Goal: Check status

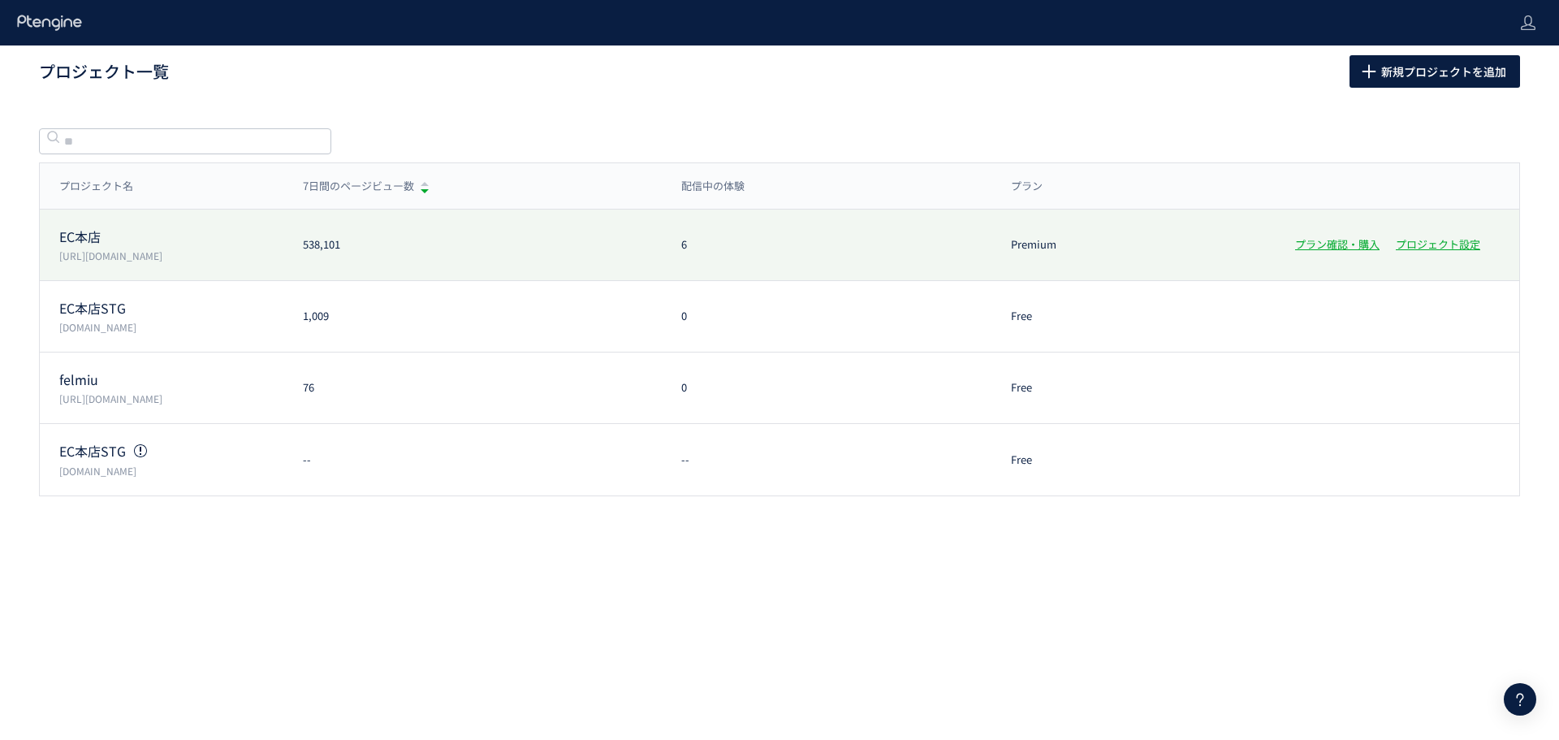
click at [80, 229] on p "EC本店" at bounding box center [171, 236] width 224 height 19
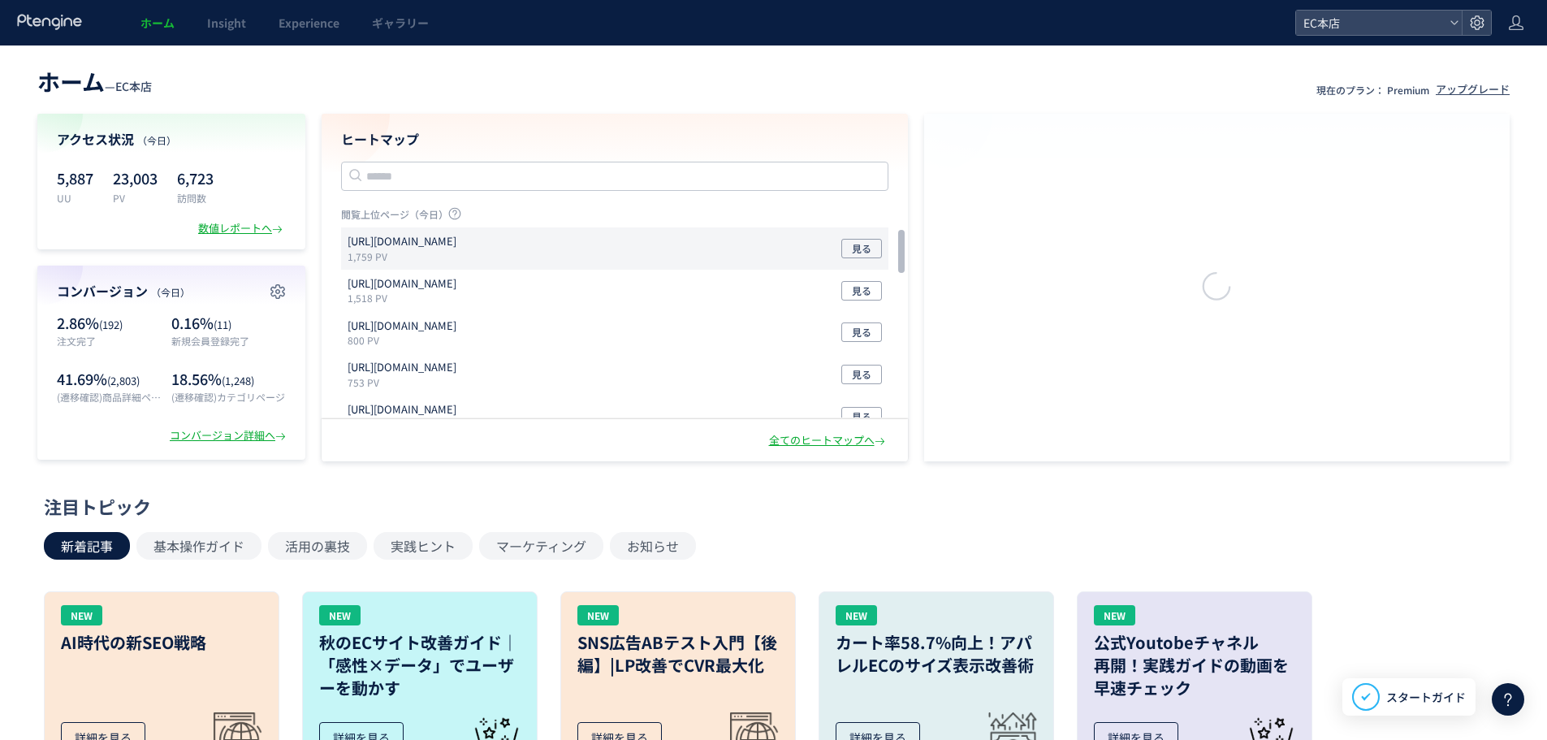
click at [448, 245] on p "[URL][DOMAIN_NAME]" at bounding box center [402, 241] width 109 height 15
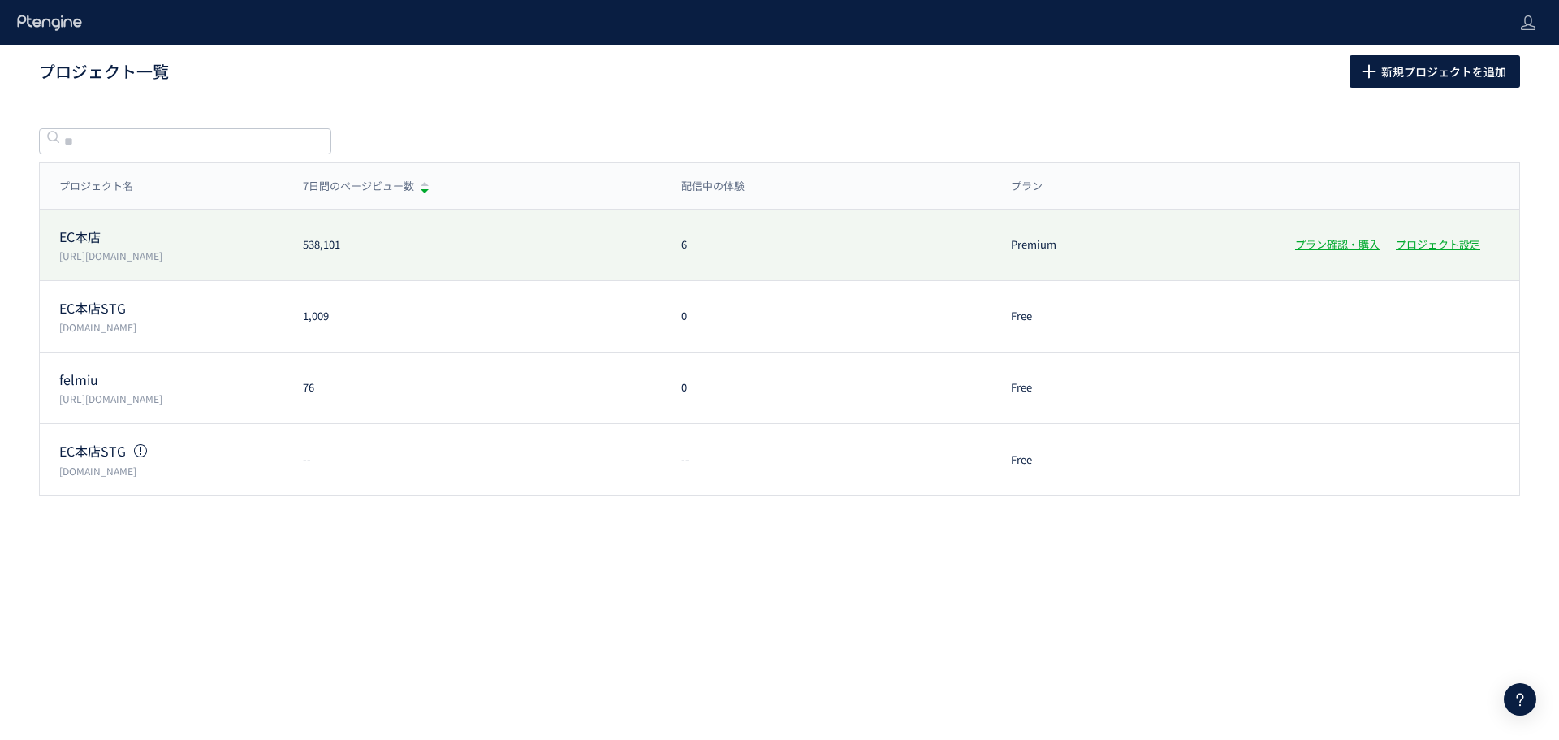
click at [113, 236] on p "EC本店" at bounding box center [171, 236] width 224 height 19
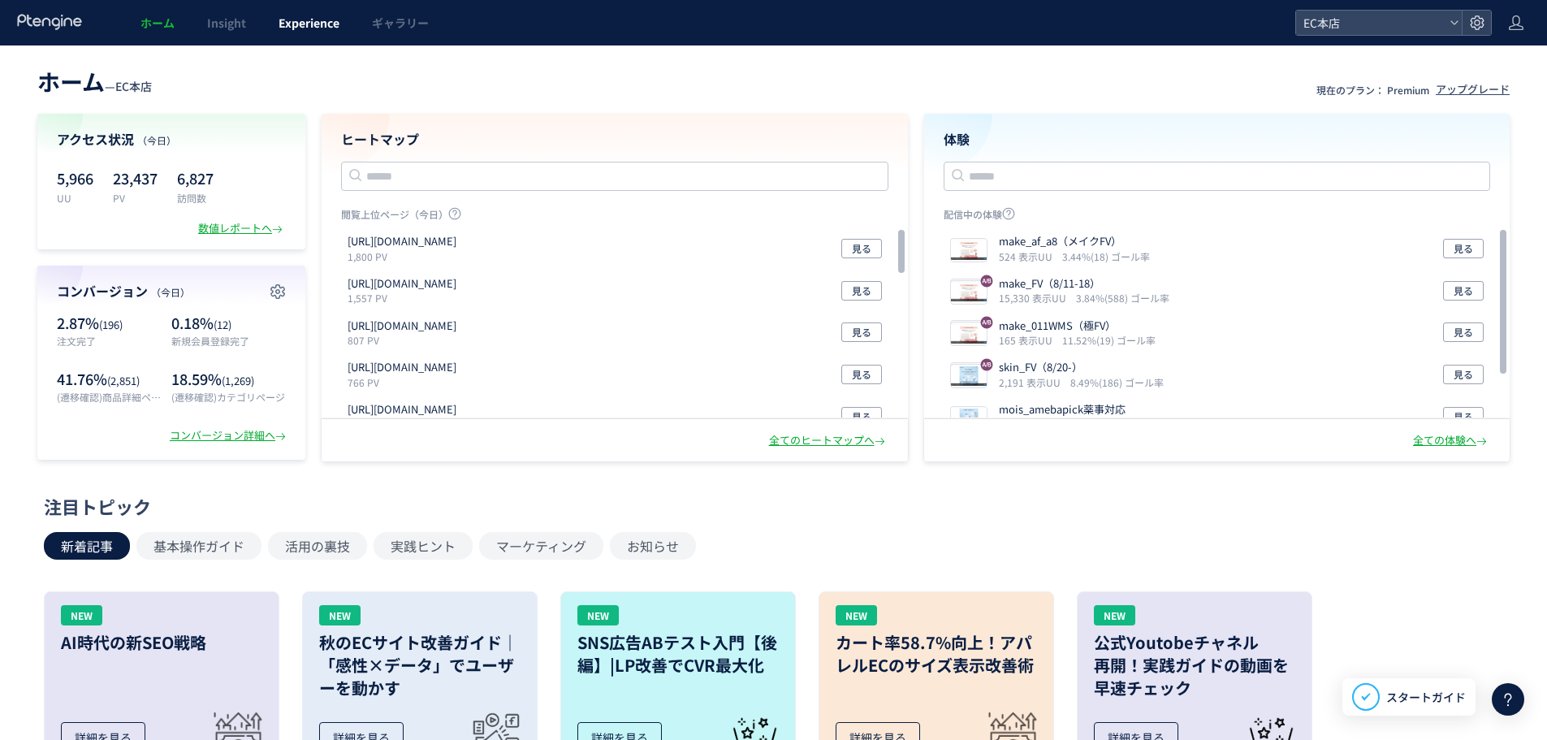
click at [309, 29] on span "Experience" at bounding box center [309, 23] width 61 height 16
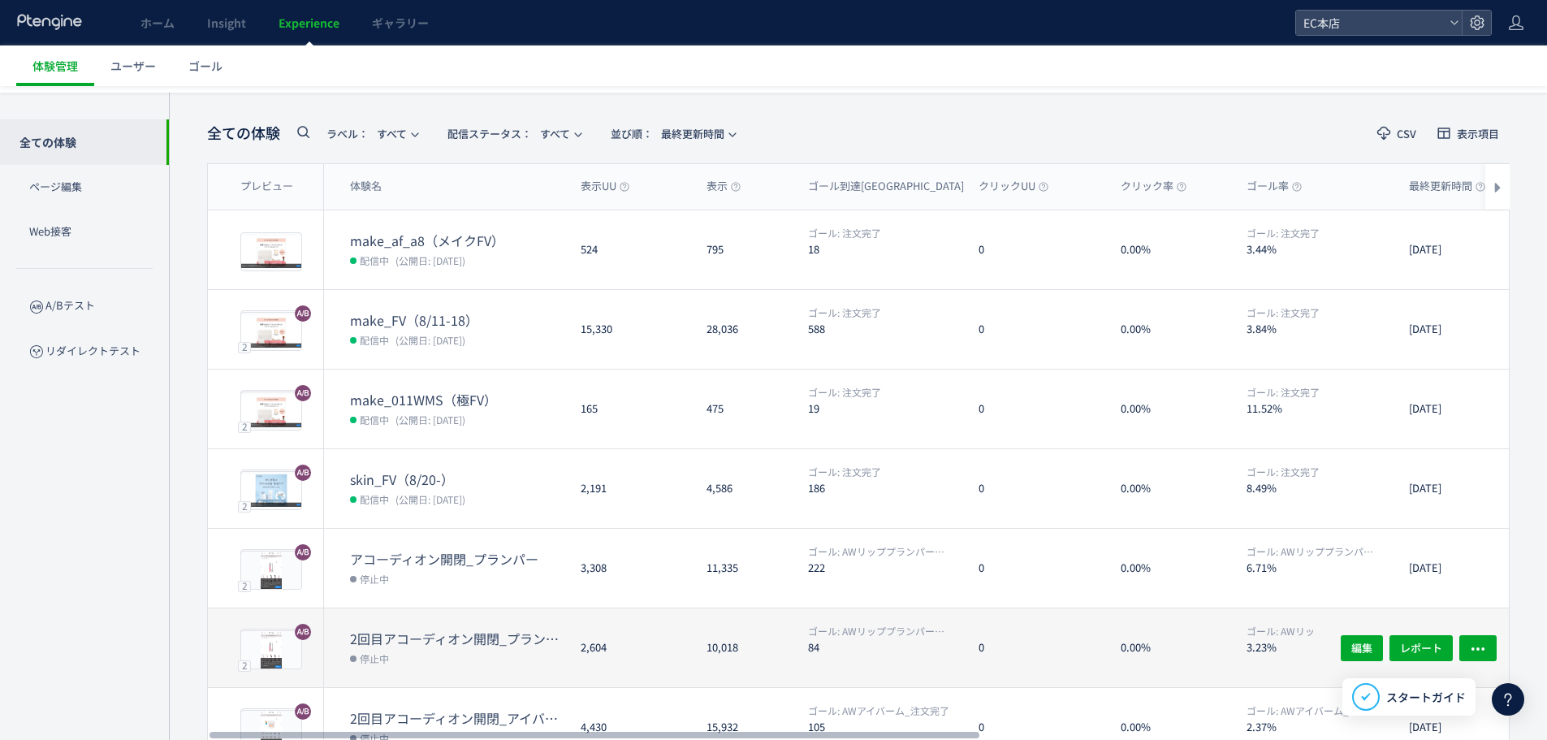
scroll to position [81, 0]
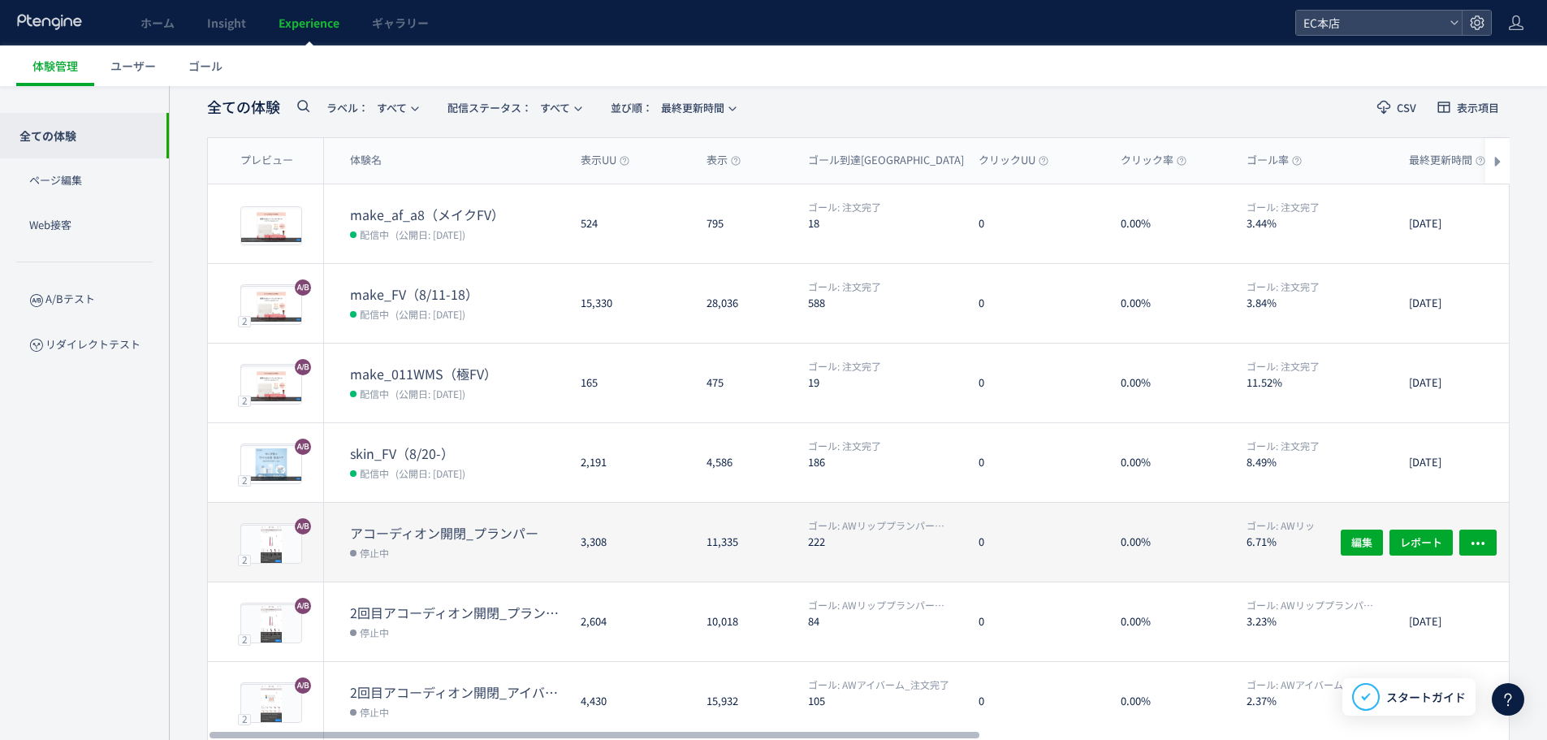
click at [500, 540] on dt "アコーディオン開閉_プランパー" at bounding box center [459, 533] width 218 height 19
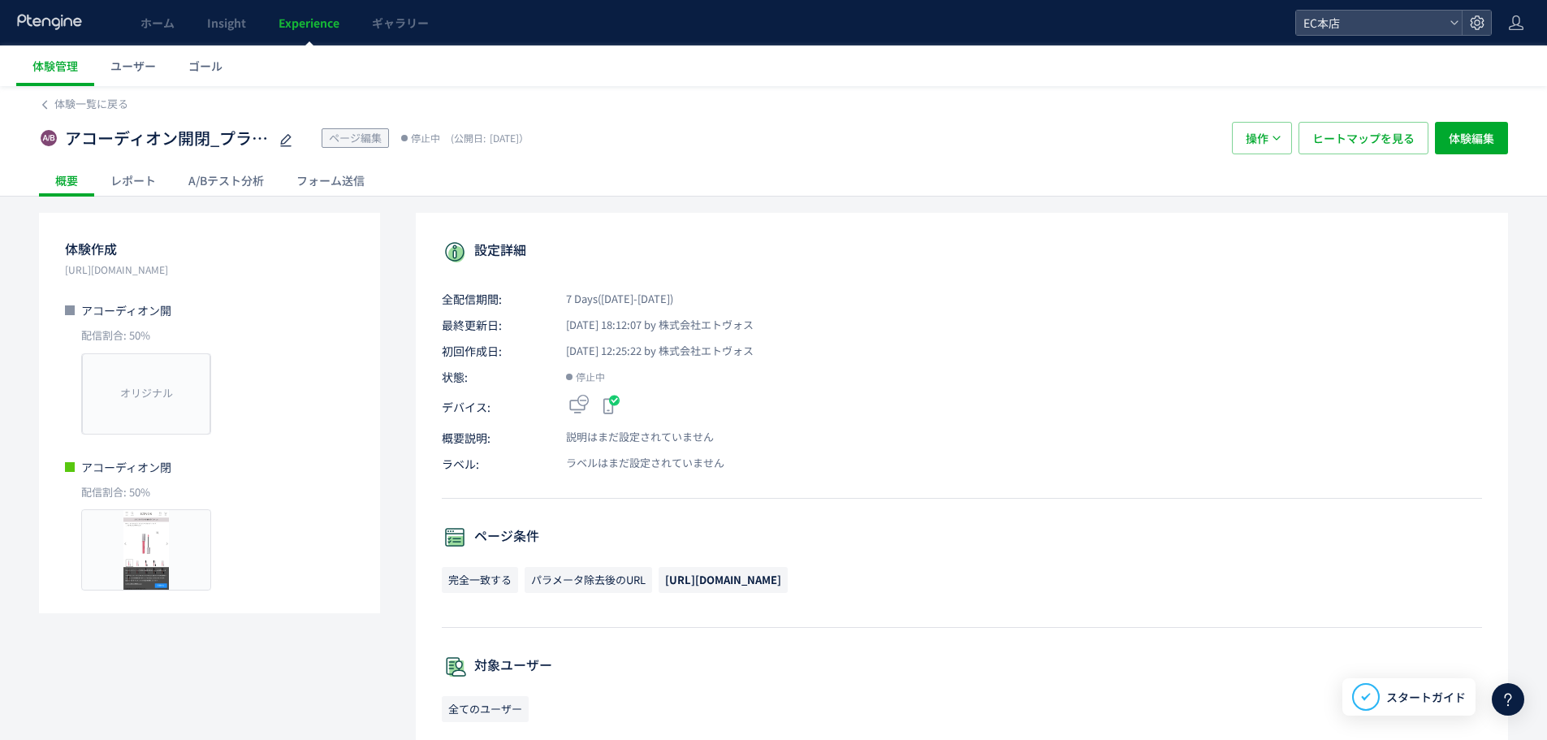
click at [309, 17] on span "Experience" at bounding box center [309, 23] width 61 height 16
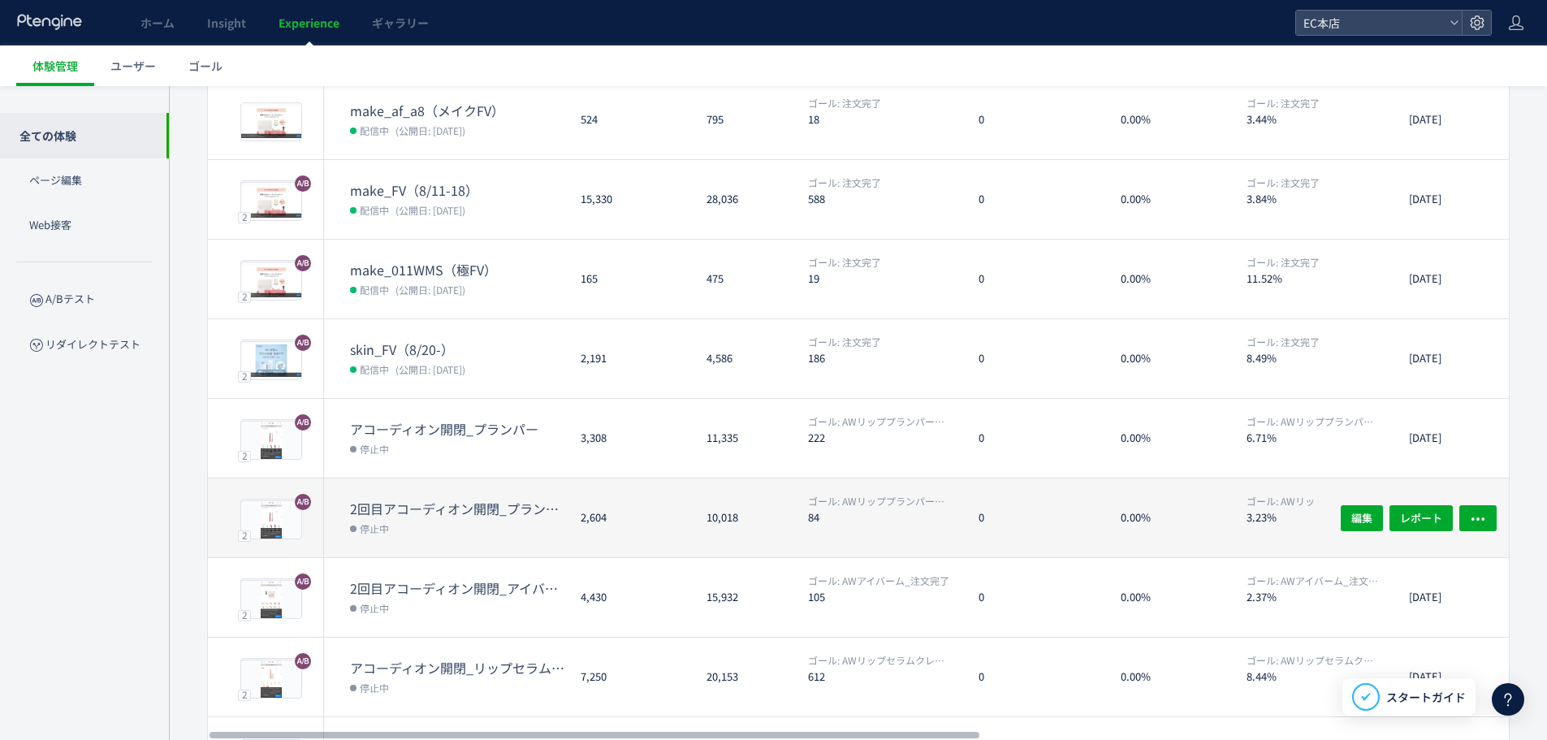
scroll to position [244, 0]
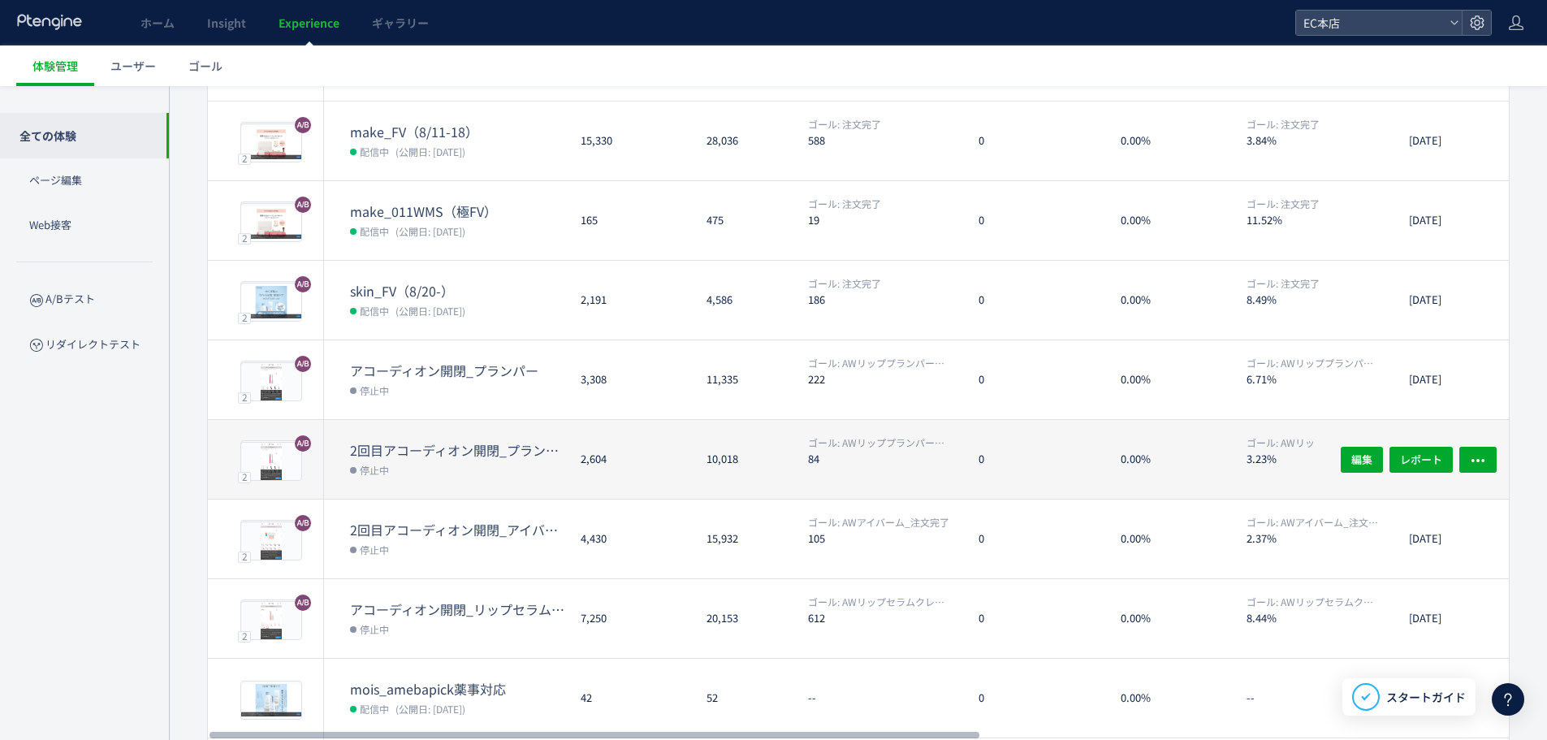
click at [489, 459] on dd "停止中" at bounding box center [459, 469] width 218 height 21
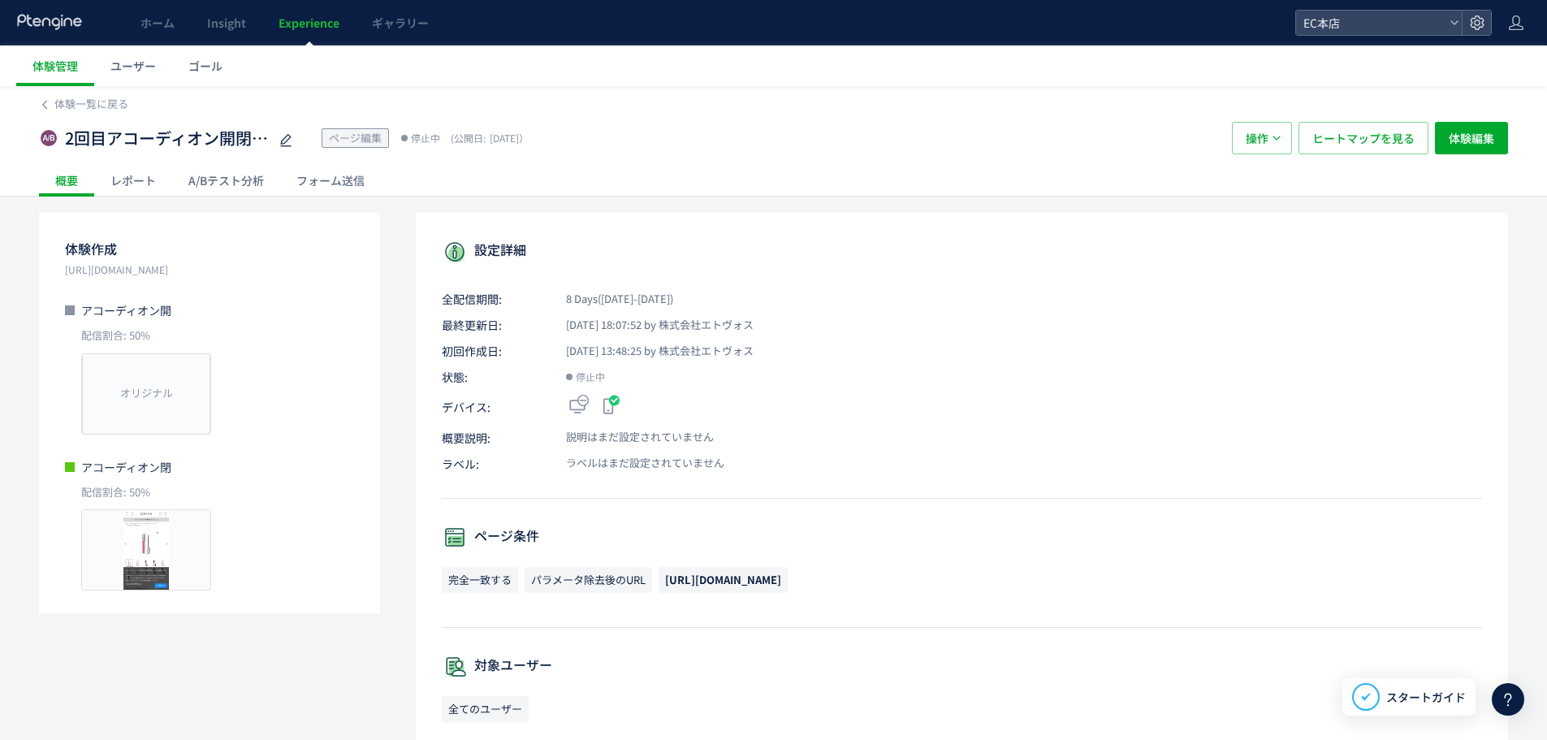
click at [646, 380] on p "状態: 停止中" at bounding box center [962, 377] width 1040 height 16
drag, startPoint x: 713, startPoint y: 297, endPoint x: 602, endPoint y: 296, distance: 111.3
click at [602, 296] on span "8 Days([DATE]-[DATE])" at bounding box center [610, 299] width 126 height 15
copy span "2025/08/06-2025/08/13"
click at [319, 14] on link "Experience" at bounding box center [308, 22] width 93 height 45
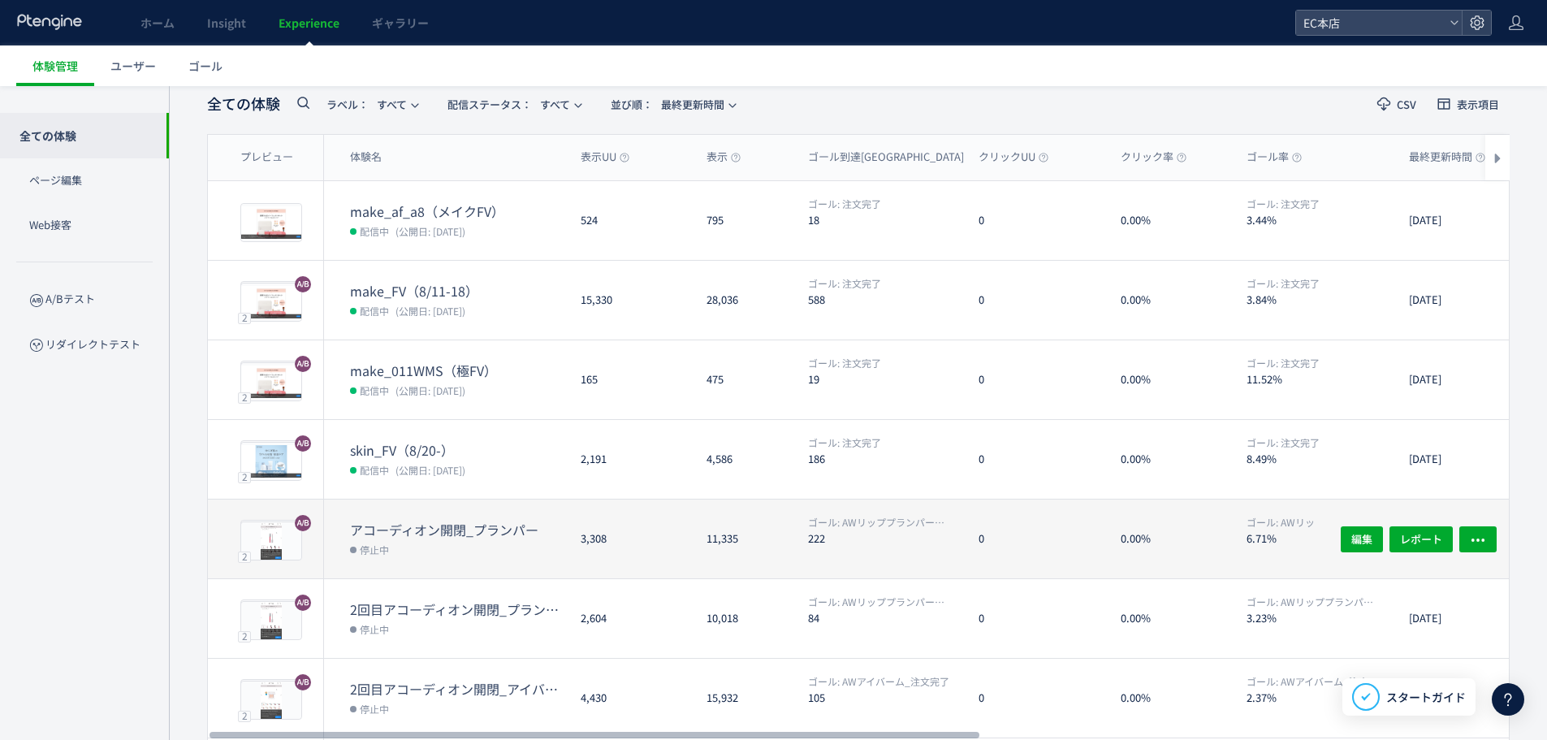
scroll to position [162, 0]
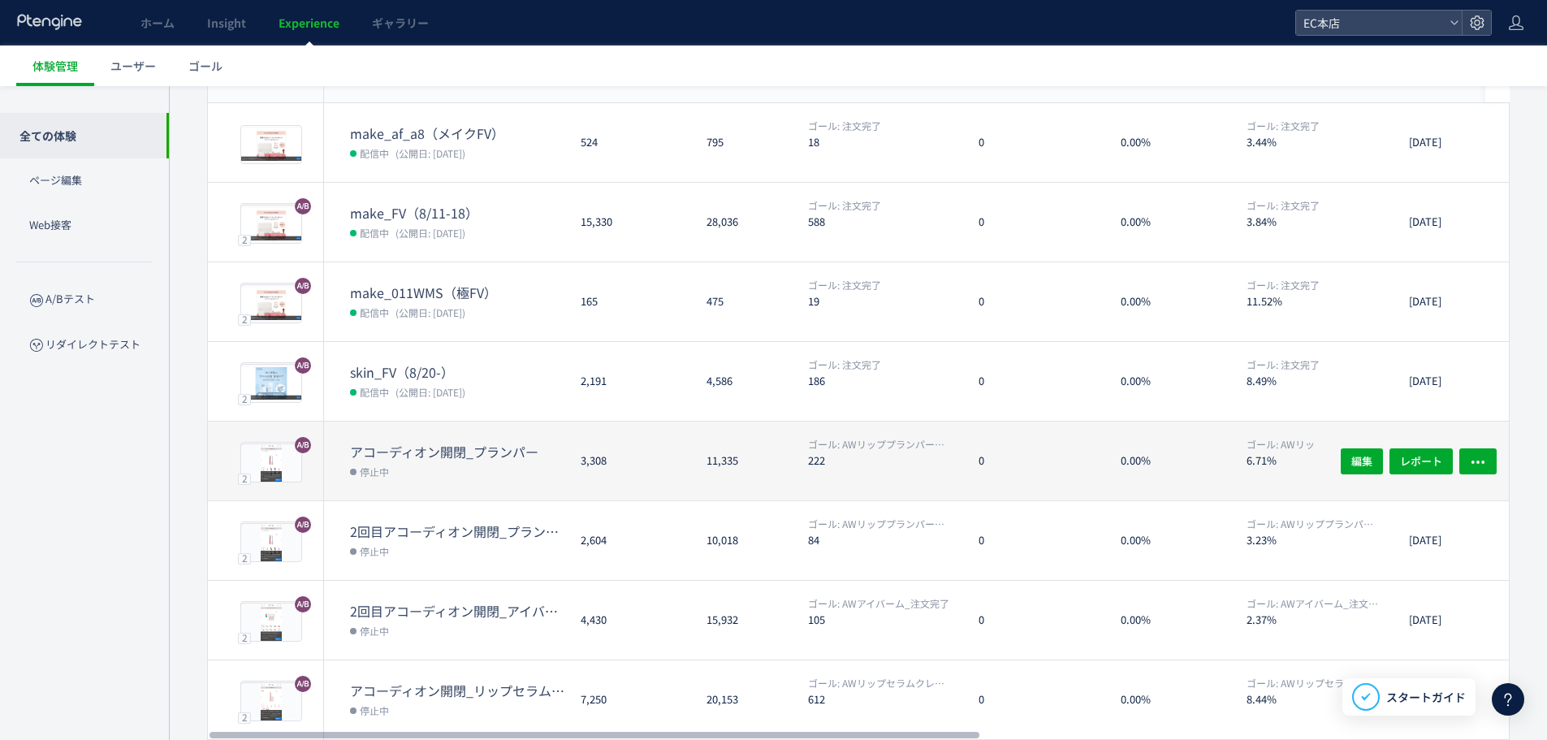
click at [431, 457] on dt "アコーディオン開閉_プランパー" at bounding box center [459, 452] width 218 height 19
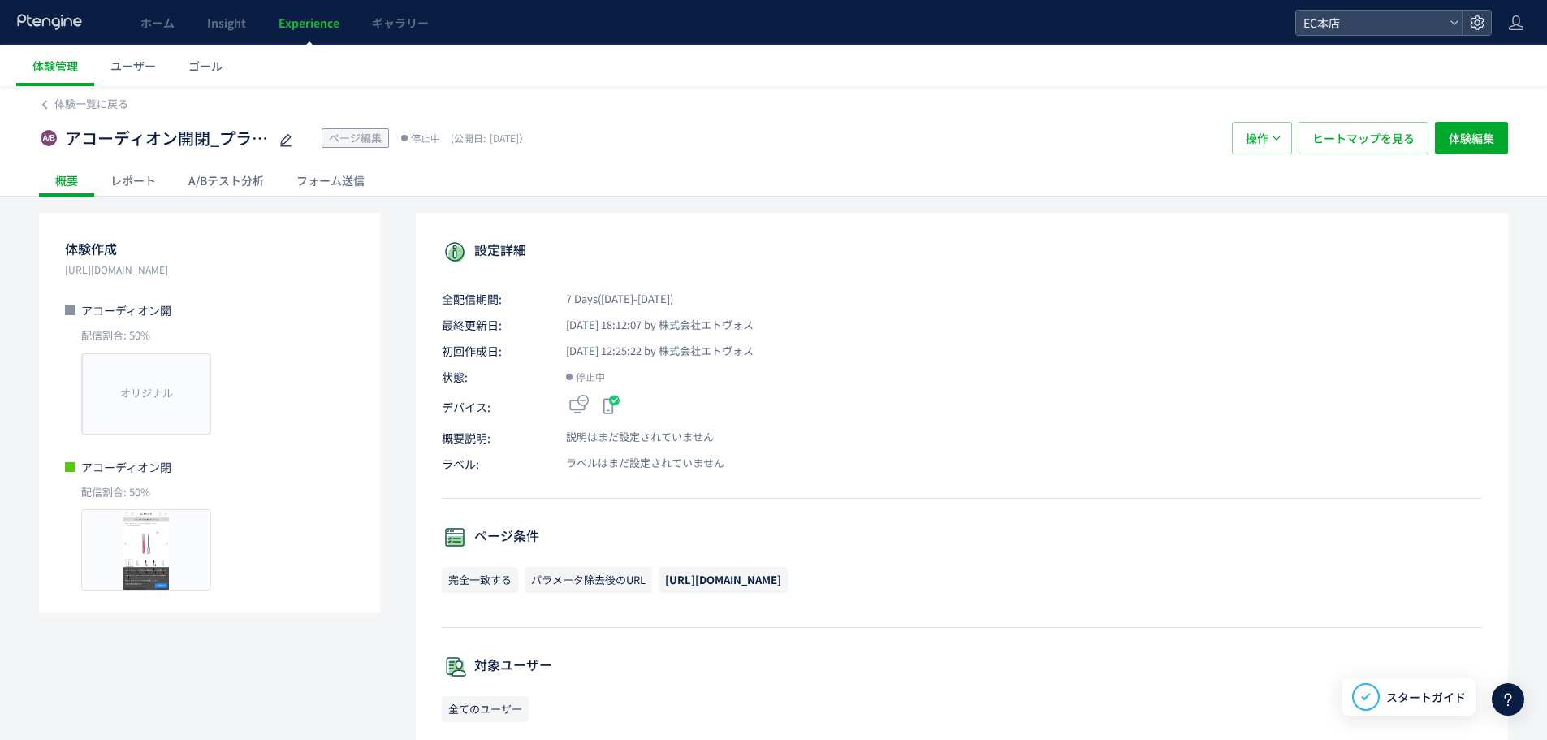
drag, startPoint x: 602, startPoint y: 296, endPoint x: 719, endPoint y: 292, distance: 117.0
click at [673, 292] on span "7 Days([DATE]-[DATE])" at bounding box center [610, 299] width 126 height 15
click at [673, 300] on span "7 Days([DATE]-[DATE])" at bounding box center [610, 299] width 126 height 15
drag, startPoint x: 715, startPoint y: 298, endPoint x: 602, endPoint y: 306, distance: 113.2
click at [602, 306] on span "7 Days([DATE]-[DATE])" at bounding box center [610, 299] width 126 height 15
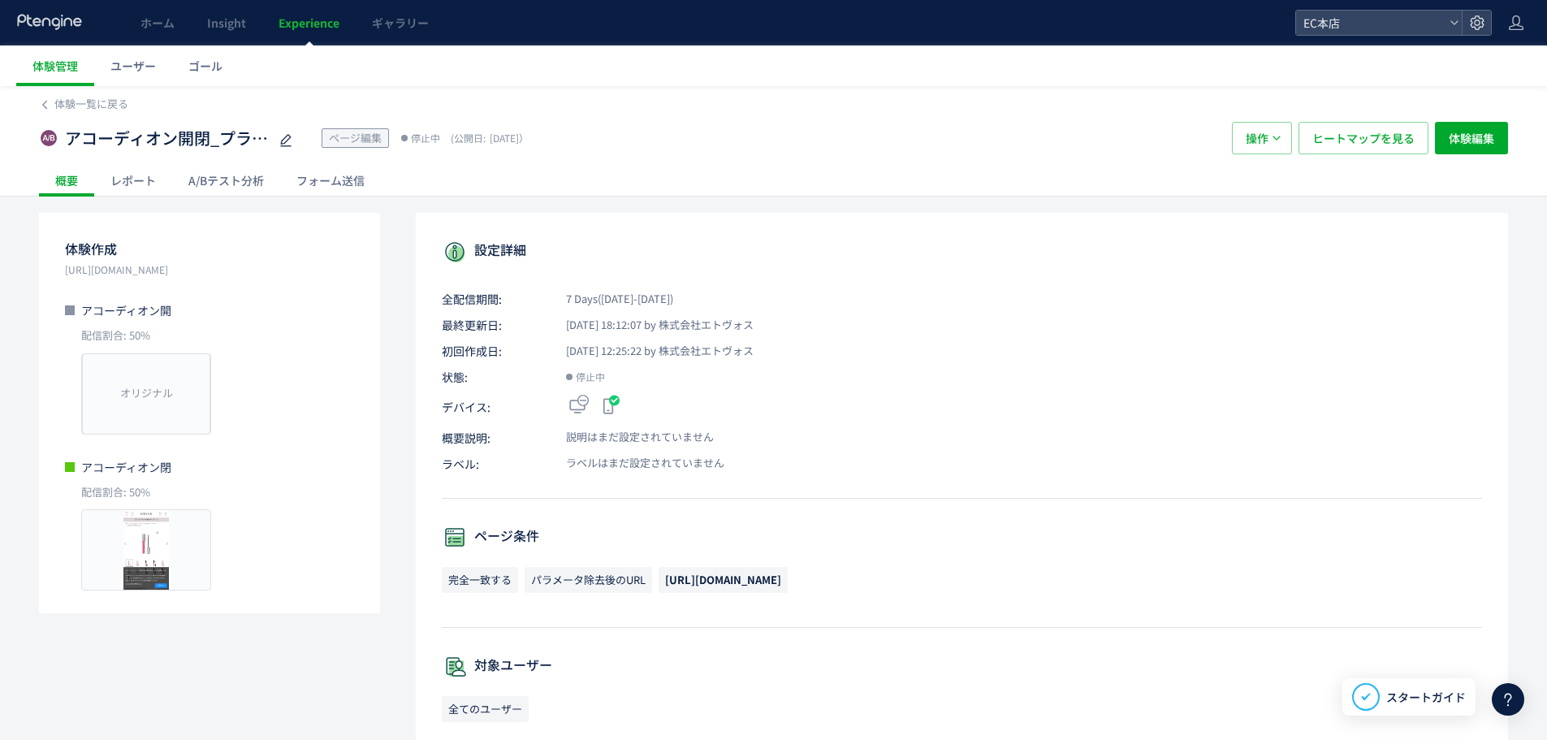
copy span "2025/07/23-2025/07/30"
click at [309, 10] on link "Experience" at bounding box center [308, 22] width 93 height 45
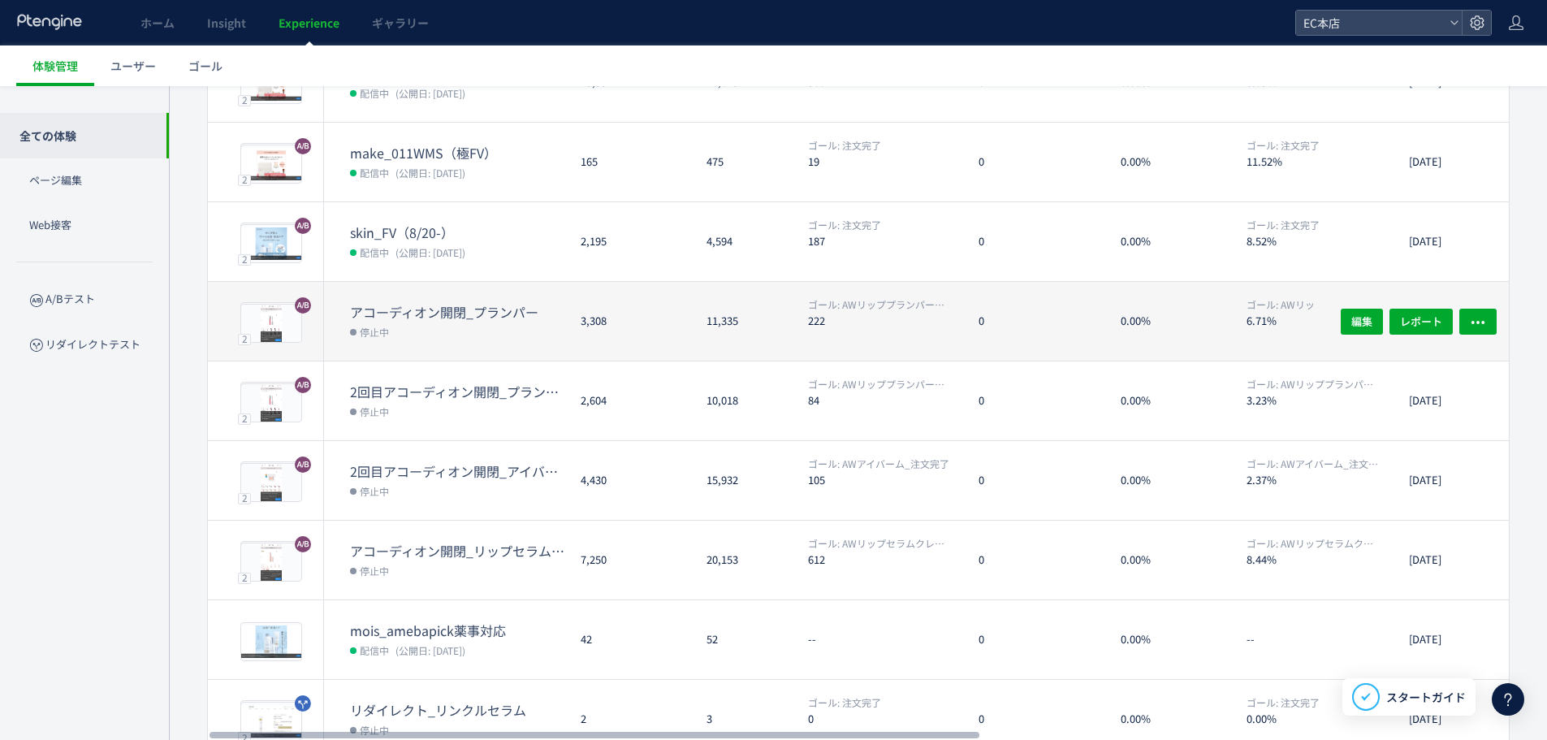
scroll to position [325, 0]
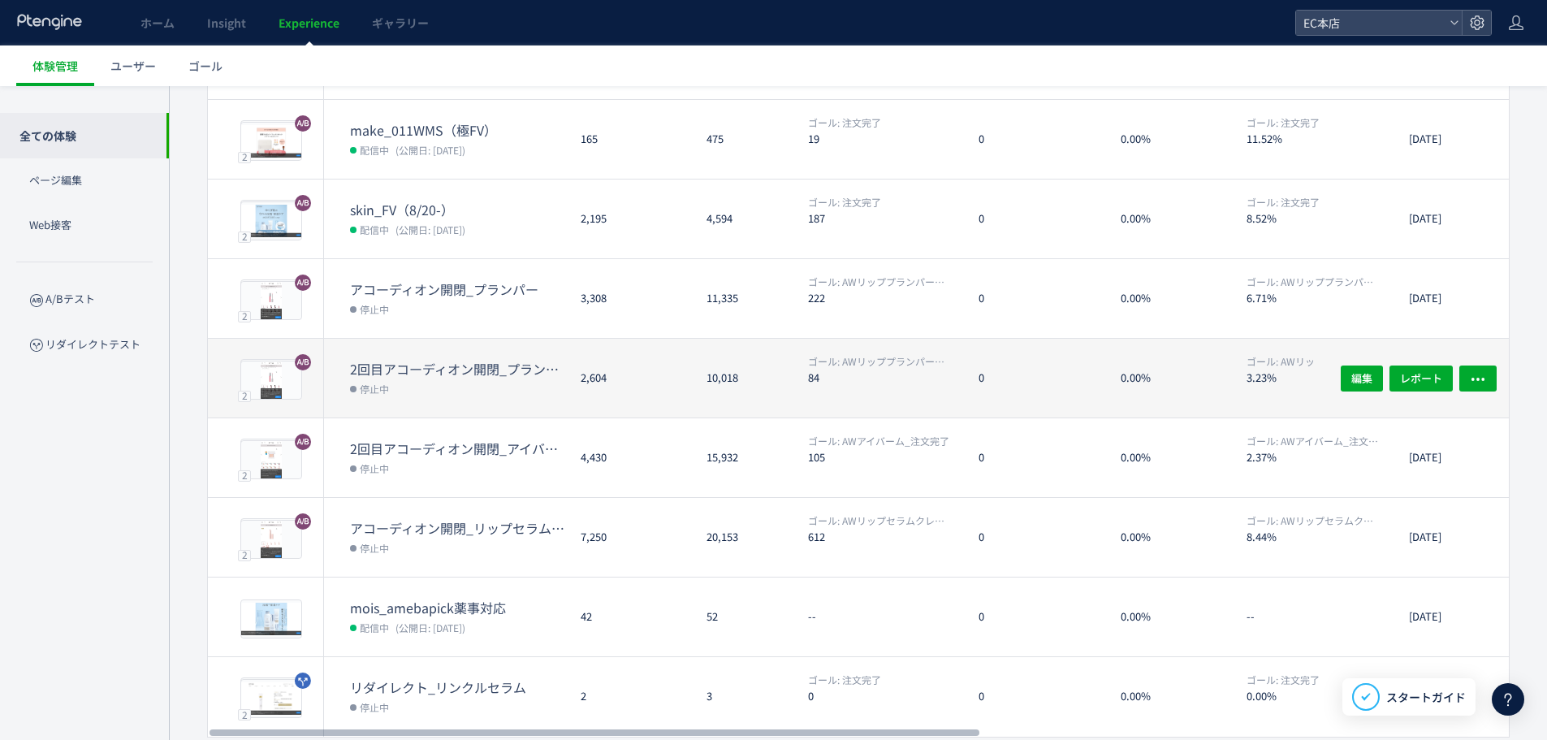
click at [465, 367] on dt "2回目アコーディオン開閉_プランパー(copy)" at bounding box center [459, 369] width 218 height 19
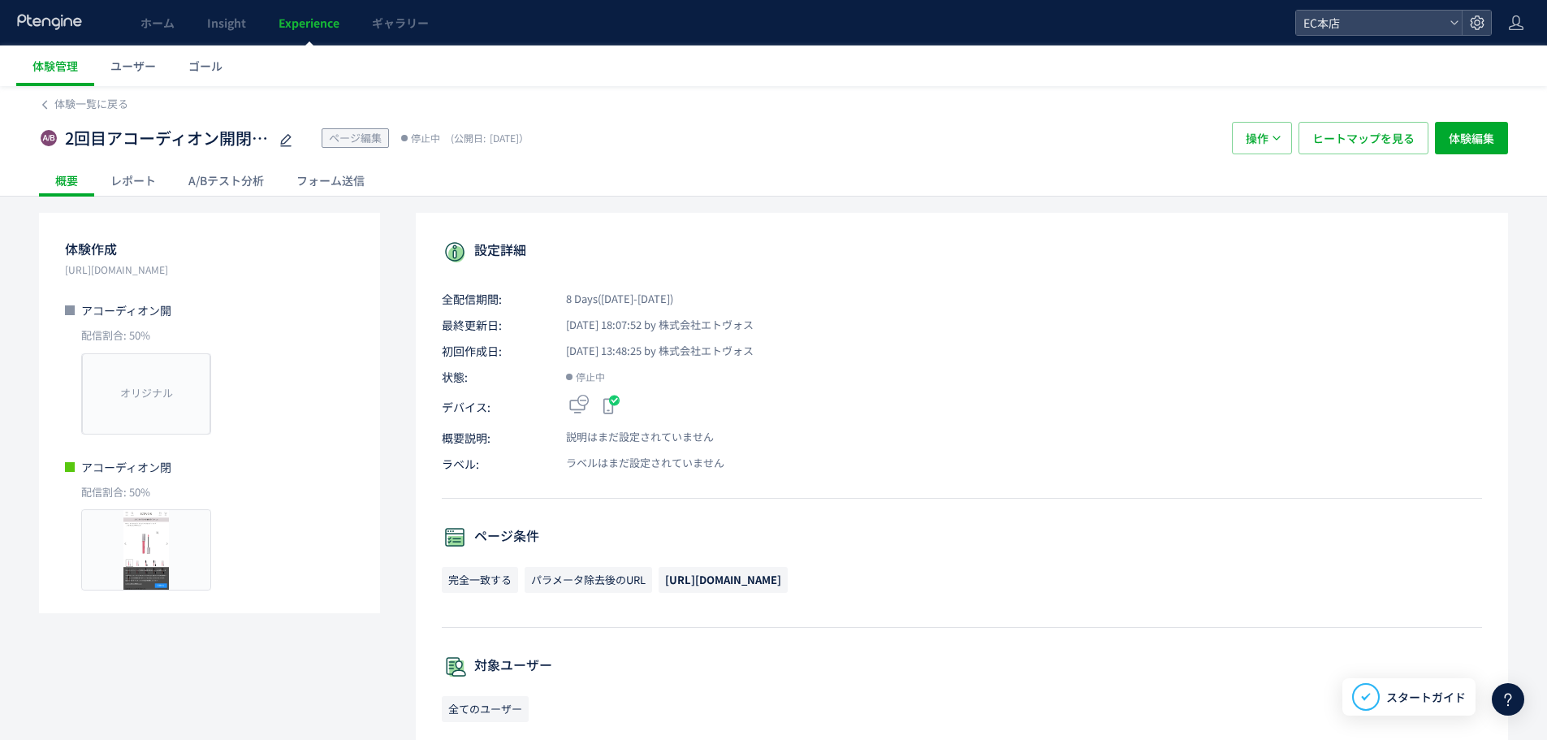
drag, startPoint x: 603, startPoint y: 298, endPoint x: 718, endPoint y: 297, distance: 114.5
click at [673, 297] on span "8 Days([DATE]-[DATE])" at bounding box center [610, 299] width 126 height 15
copy span "2025/08/06-2025/08/13)"
click at [1373, 140] on span "ヒートマップを見る" at bounding box center [1363, 138] width 102 height 32
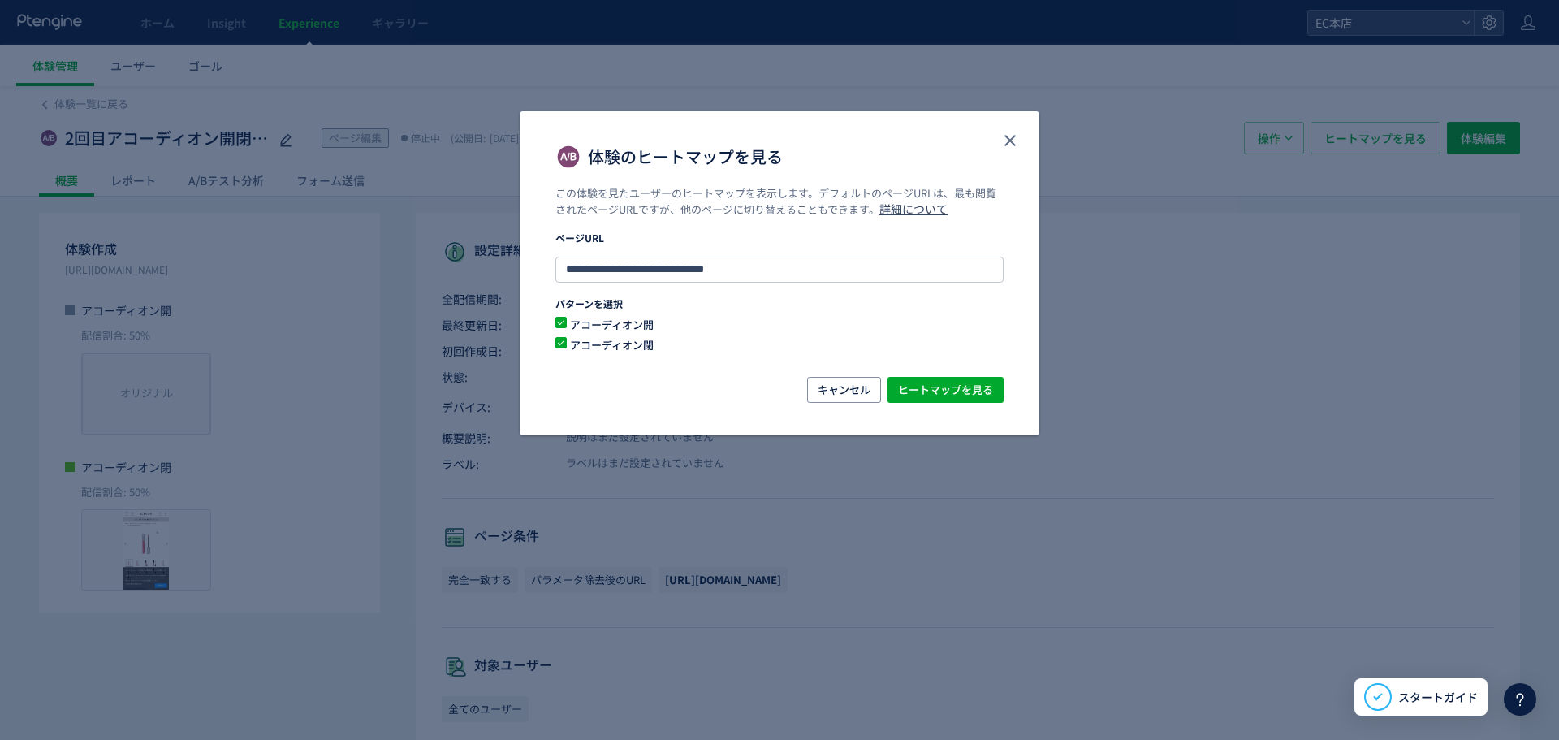
click at [989, 403] on div "キャンセル ヒートマップを見る" at bounding box center [780, 390] width 448 height 26
click at [990, 392] on span "ヒートマップを見る" at bounding box center [945, 390] width 95 height 26
click at [1017, 147] on icon "close" at bounding box center [1010, 140] width 19 height 19
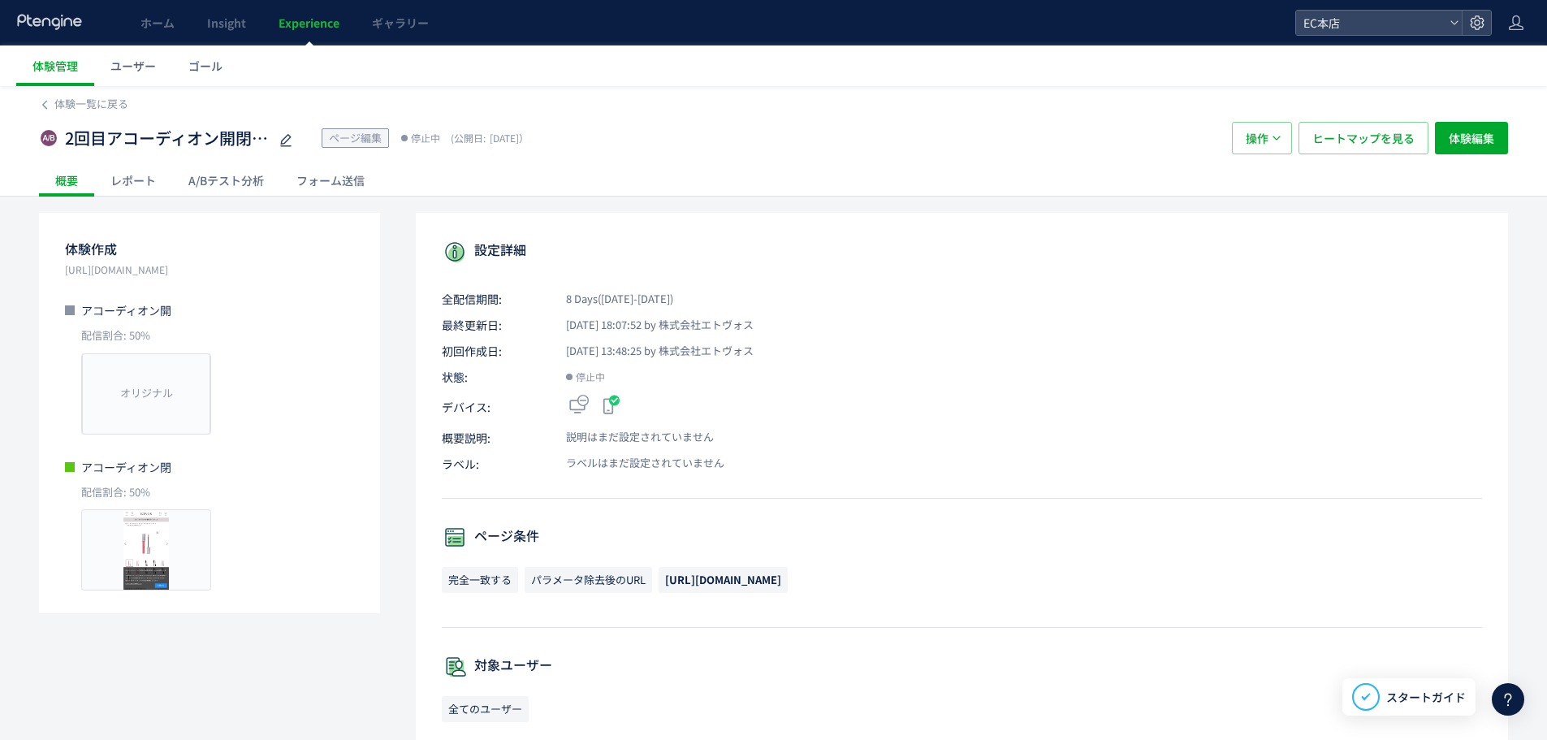
click at [249, 179] on div "A/Bテスト分析" at bounding box center [226, 180] width 108 height 32
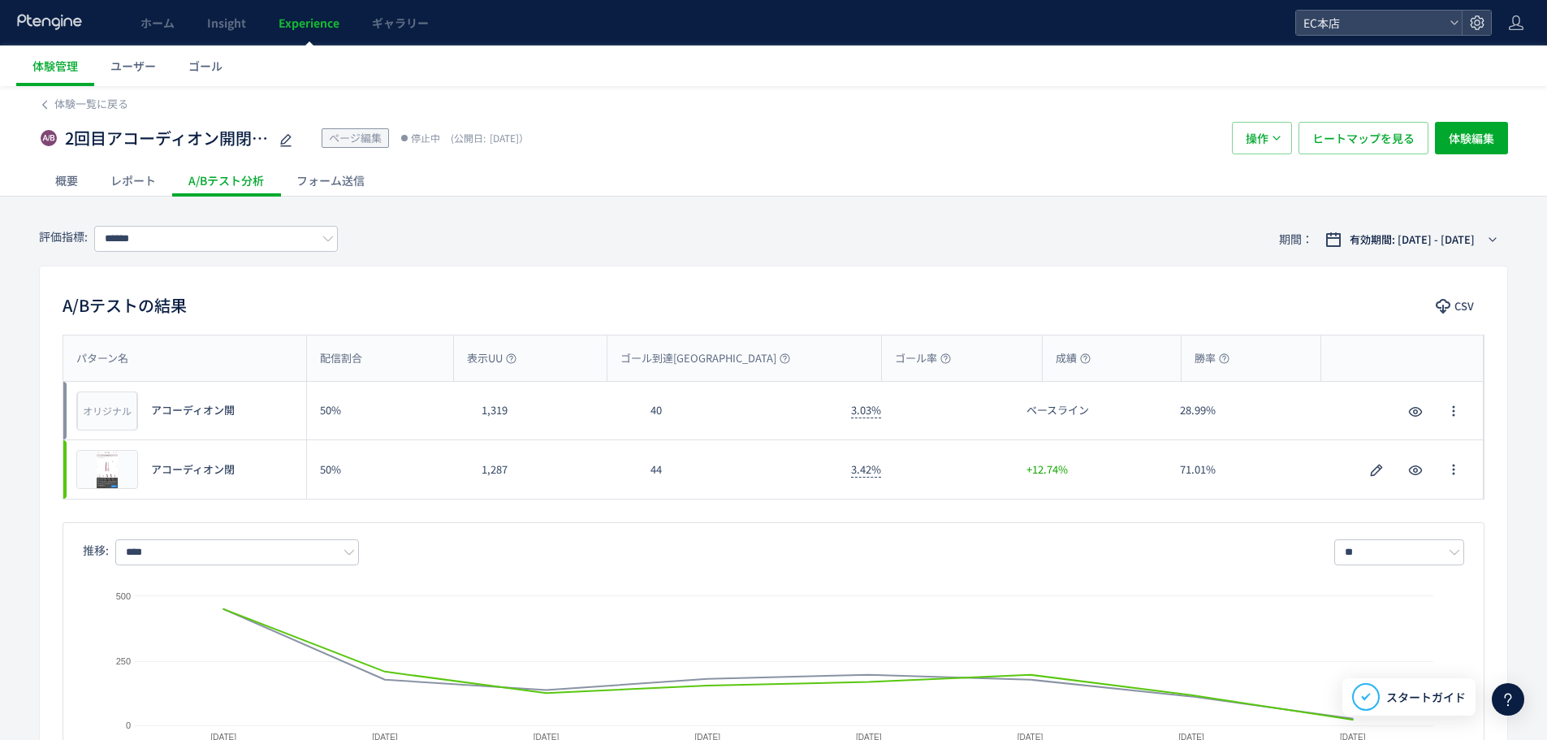
click at [1346, 154] on div "2回目アコーディオン開閉_プランパー(copy) ページ編集 停止中 (公開日: 2025/08/06） 操作 ヒートマップを見る 体験編集" at bounding box center [773, 138] width 1469 height 52
click at [1347, 147] on span "ヒートマップを見る" at bounding box center [1363, 138] width 102 height 32
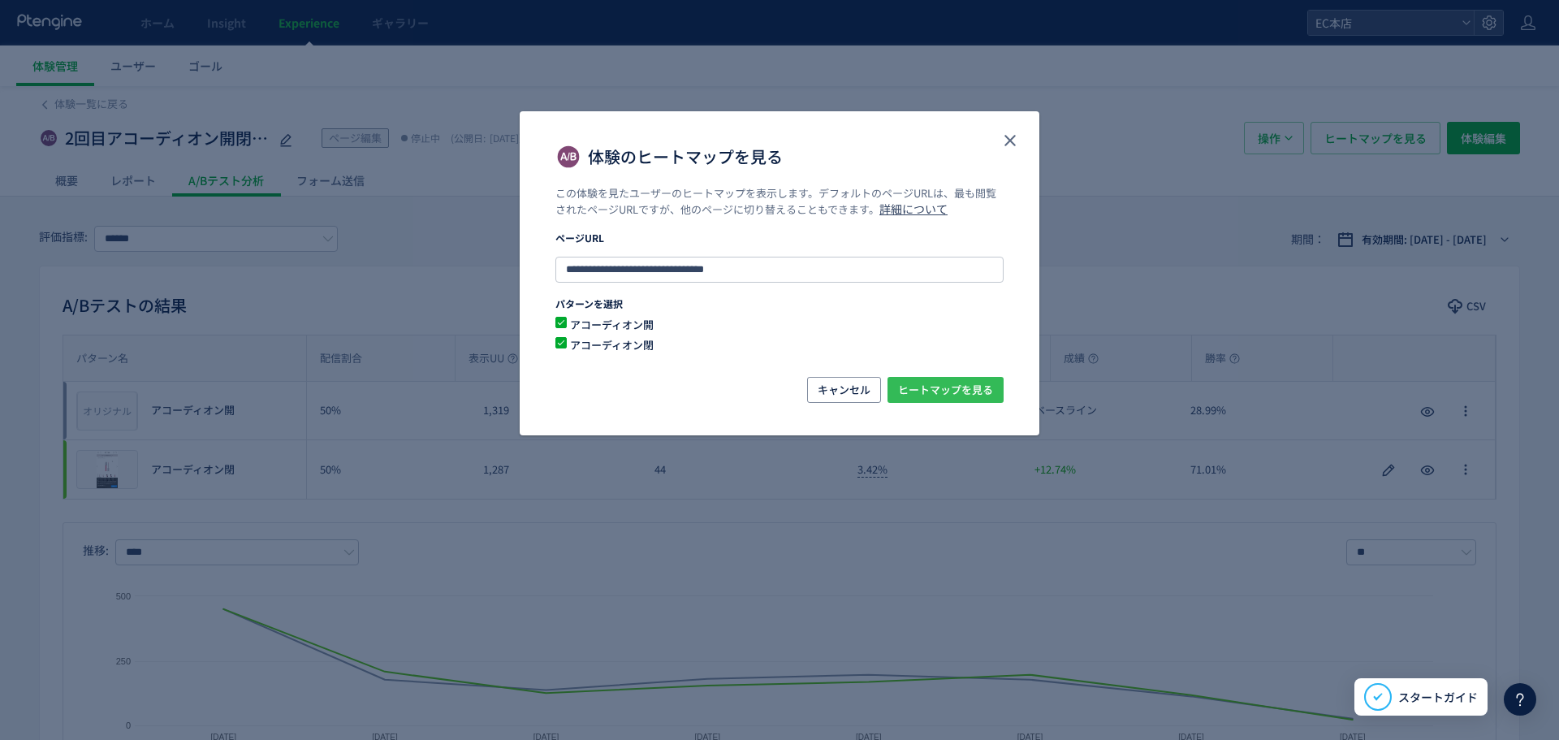
click at [900, 387] on span "ヒートマップを見る" at bounding box center [945, 390] width 95 height 26
click at [1016, 145] on icon "close" at bounding box center [1010, 140] width 19 height 19
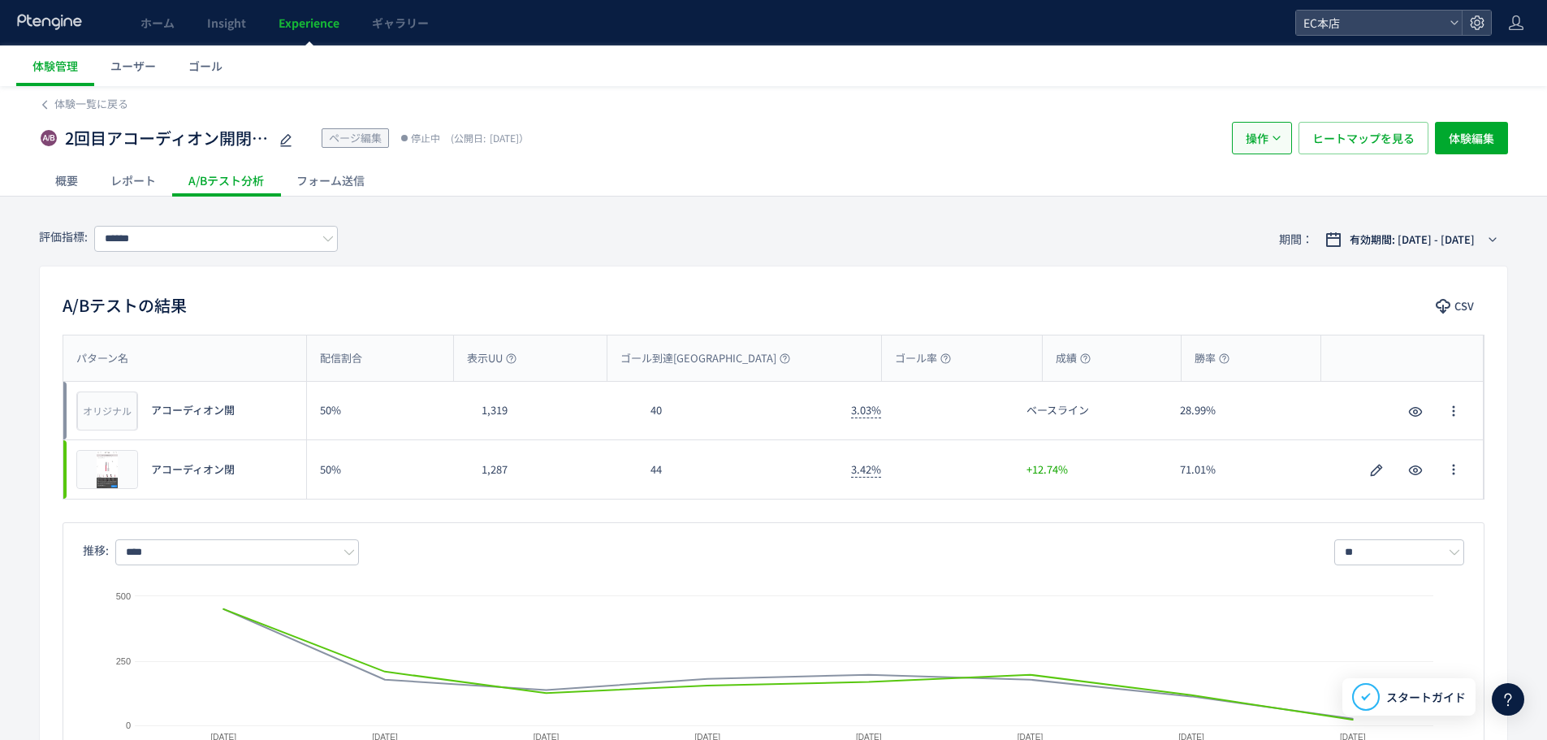
click at [1288, 136] on button "操作" at bounding box center [1262, 138] width 60 height 32
click at [1313, 141] on span "ヒートマップを見る" at bounding box center [1363, 138] width 102 height 32
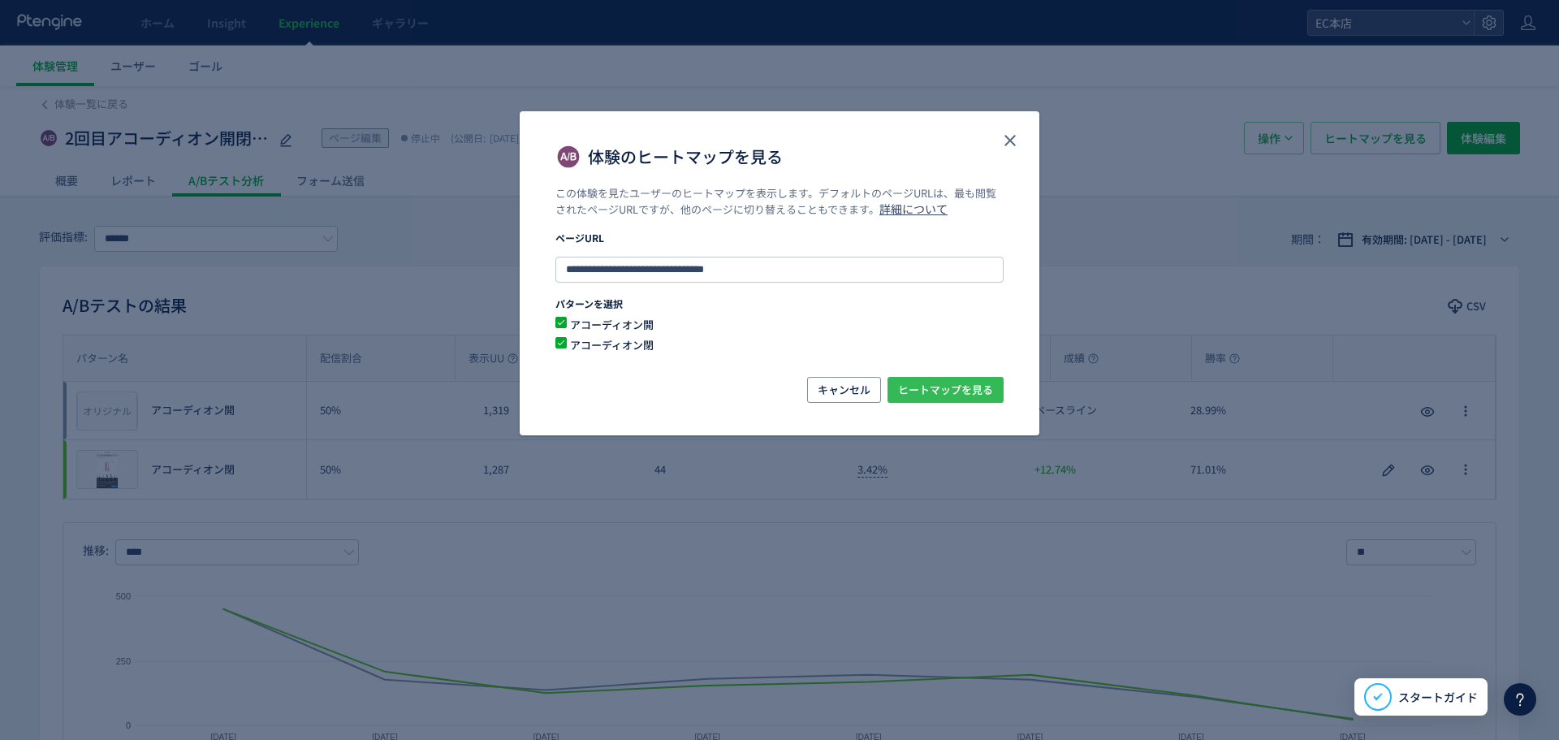
click at [927, 382] on span "ヒートマップを見る" at bounding box center [945, 390] width 95 height 26
click at [1008, 142] on use "close" at bounding box center [1010, 140] width 11 height 11
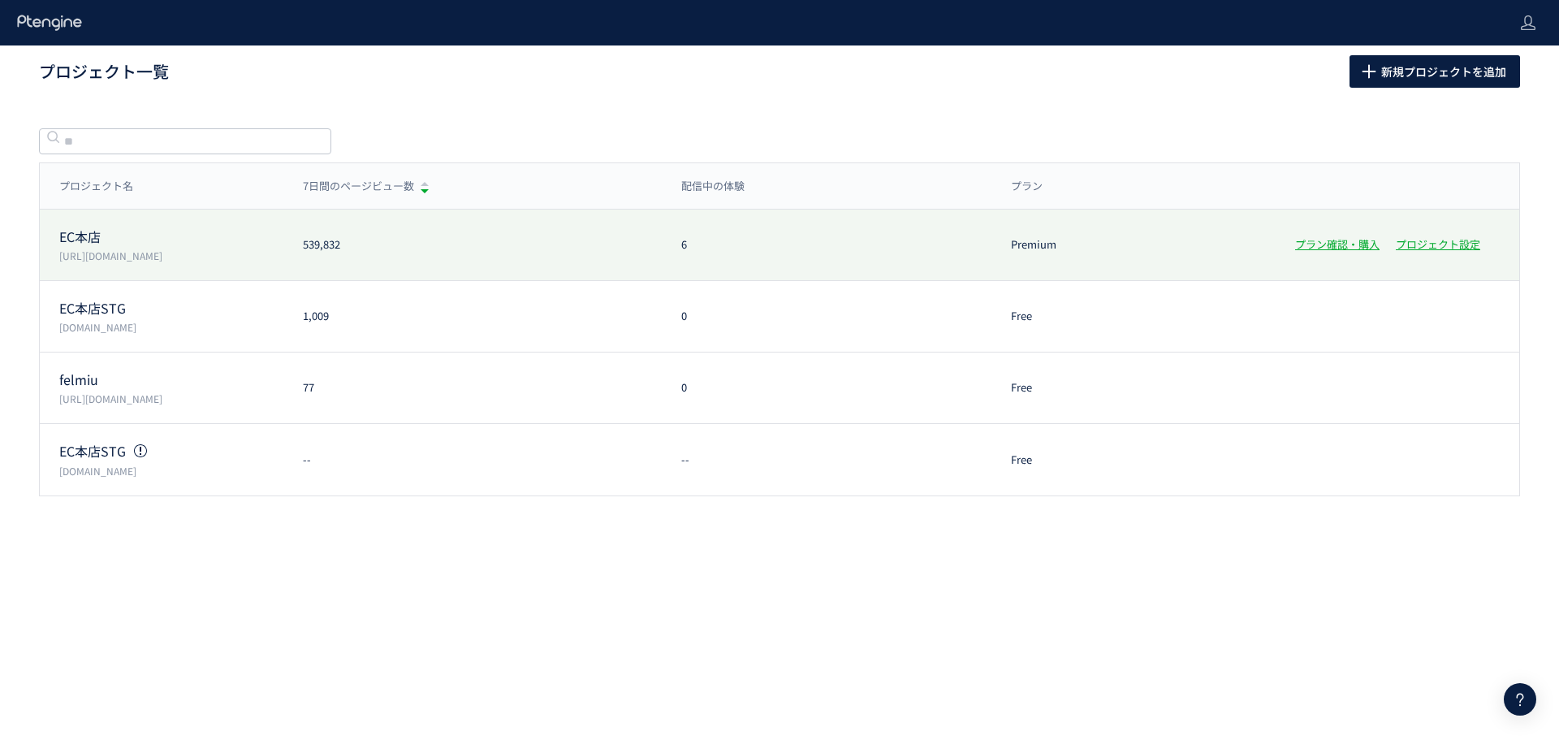
click at [270, 248] on div "EC本店 [URL][DOMAIN_NAME]" at bounding box center [162, 245] width 244 height 36
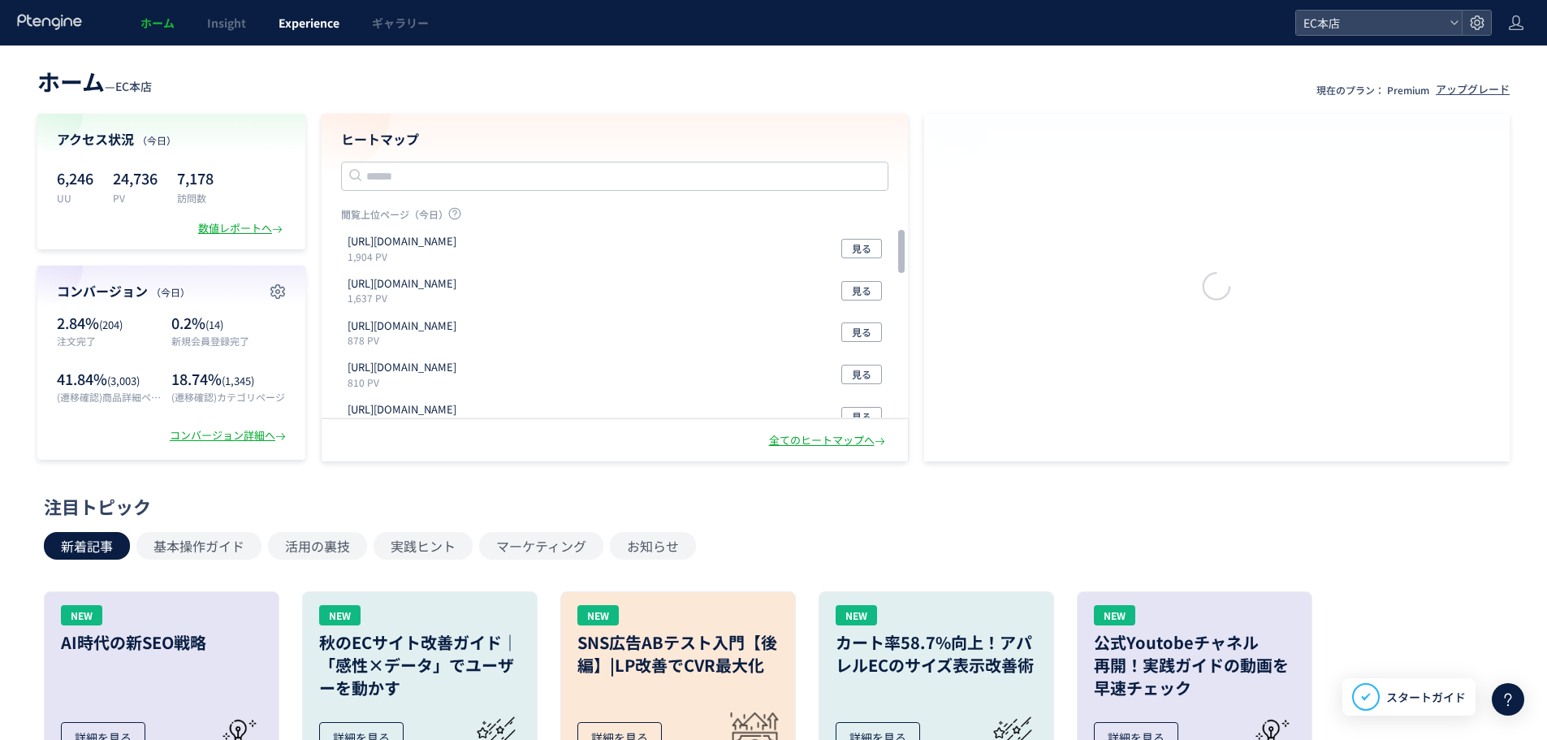
click at [307, 4] on link "Experience" at bounding box center [308, 22] width 93 height 45
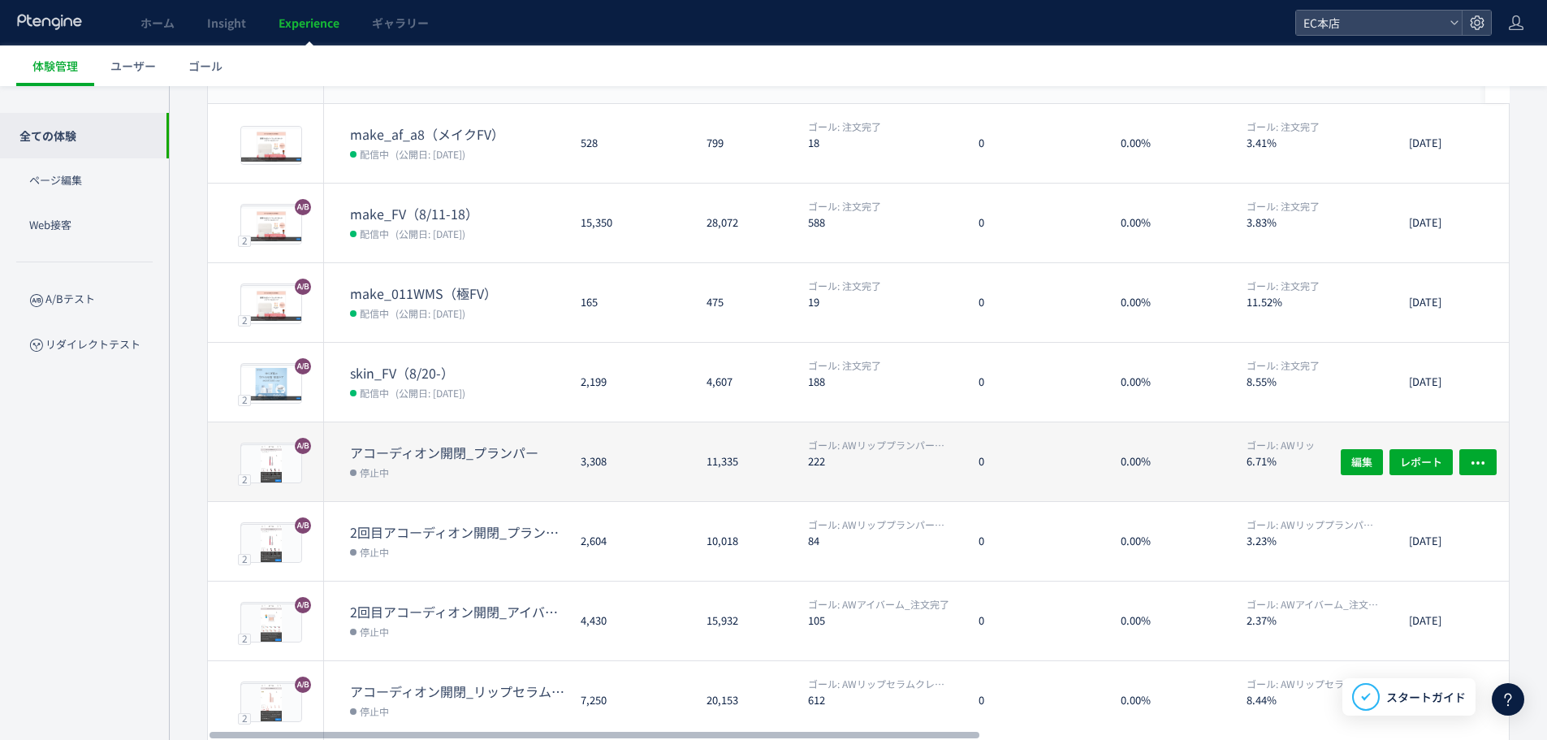
scroll to position [162, 0]
click at [512, 445] on dt "アコーディオン開閉_プランパー" at bounding box center [459, 452] width 218 height 19
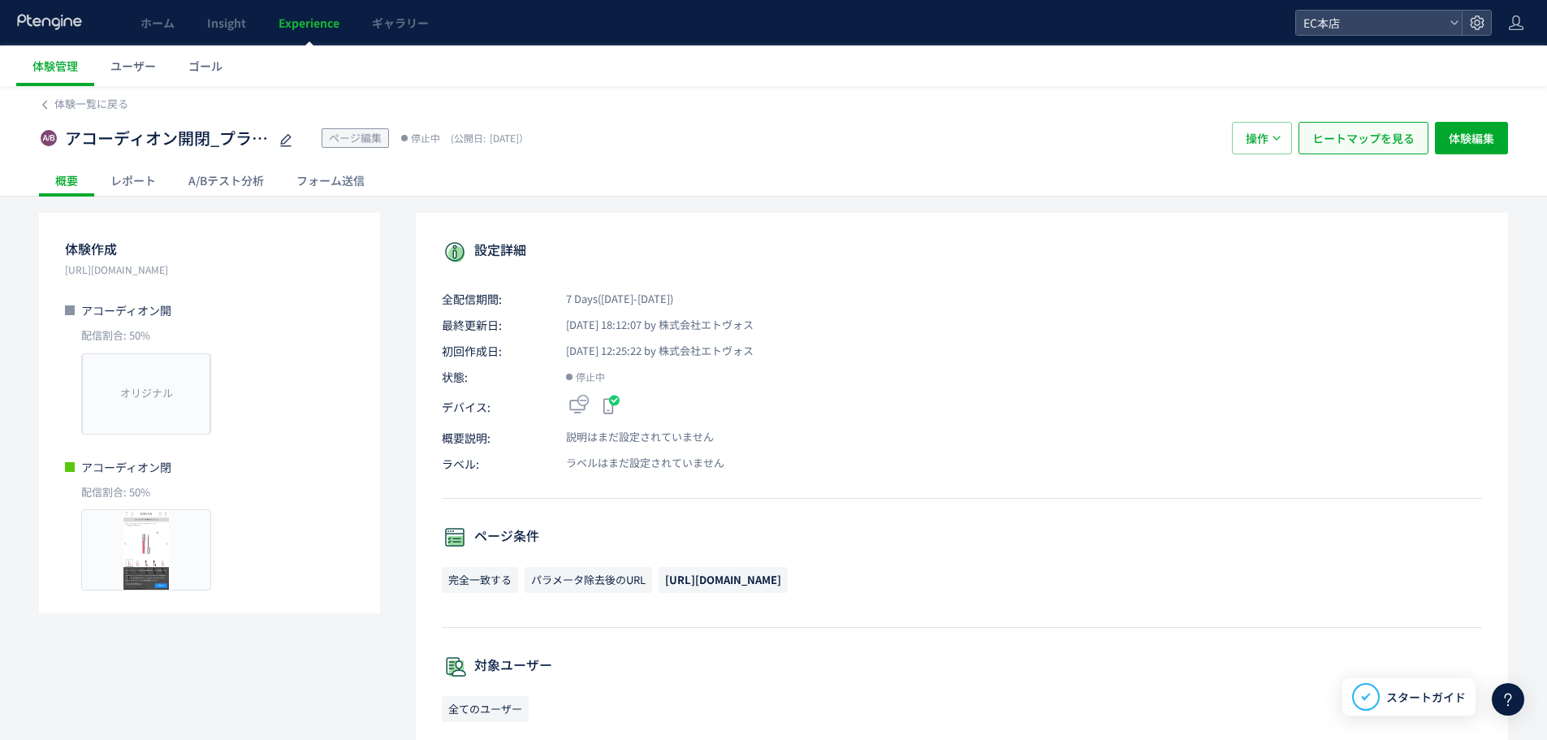
click at [1312, 132] on span "ヒートマップを見る" at bounding box center [1363, 138] width 102 height 32
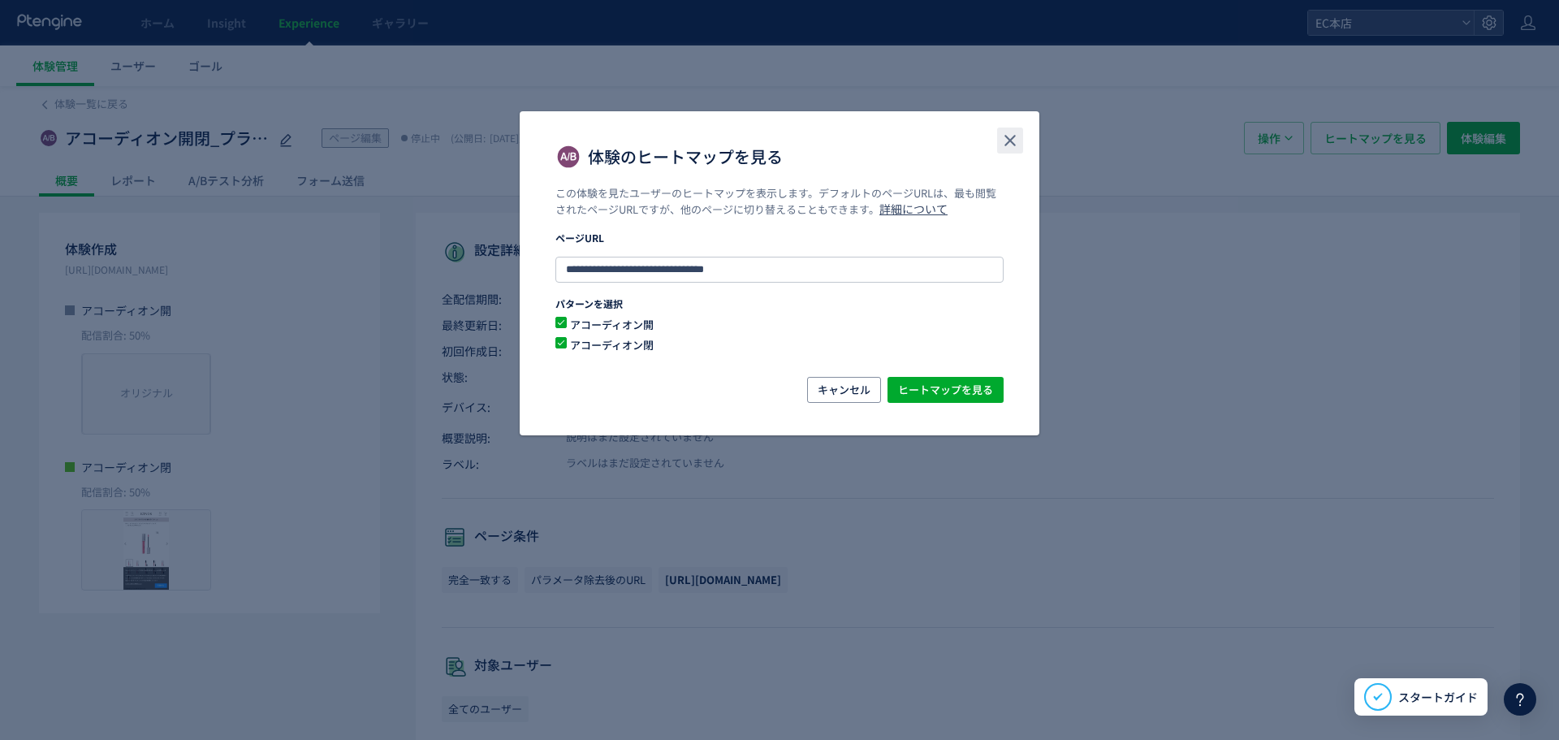
click at [1020, 132] on button "close" at bounding box center [1010, 141] width 26 height 26
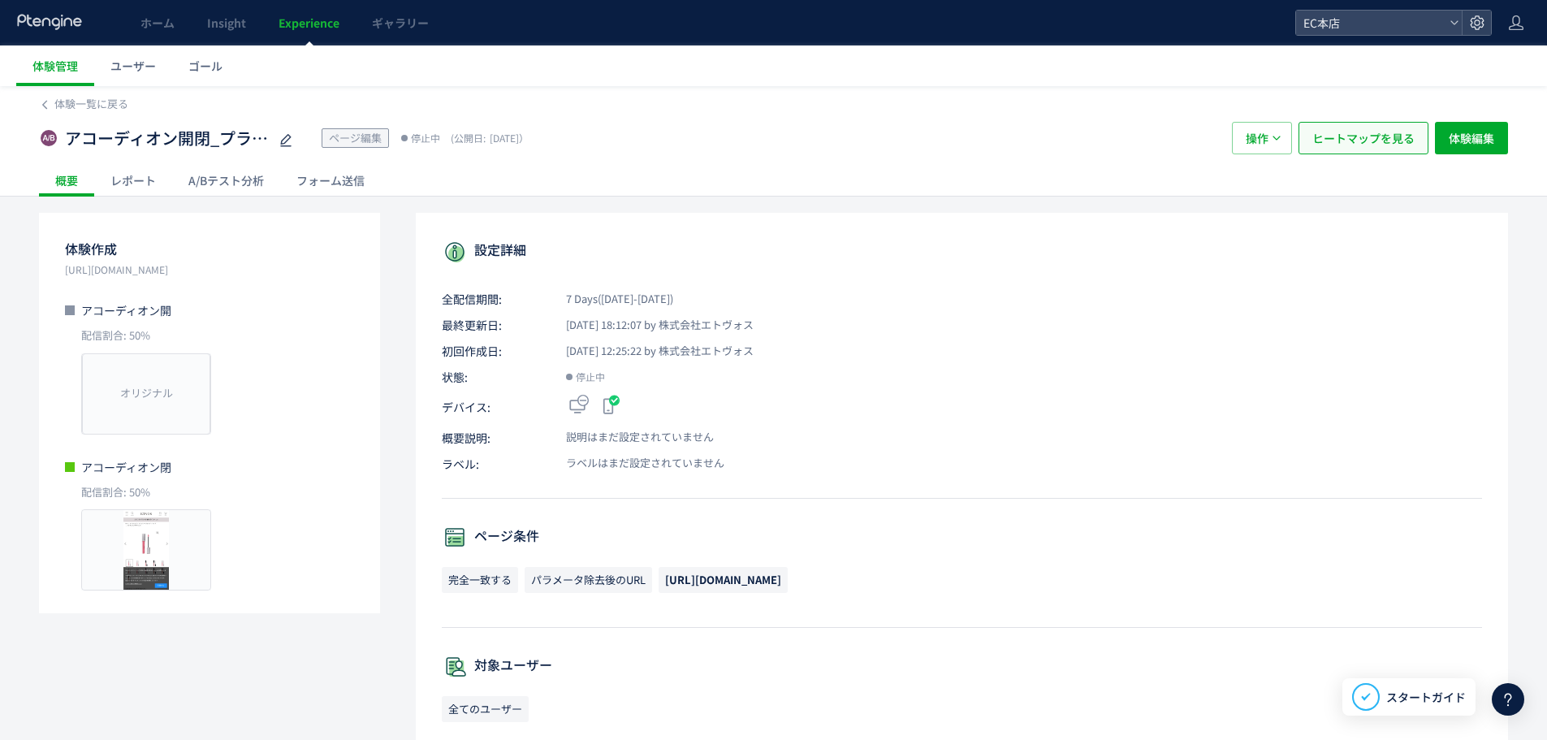
click at [1351, 144] on span "ヒートマップを見る" at bounding box center [1363, 138] width 102 height 32
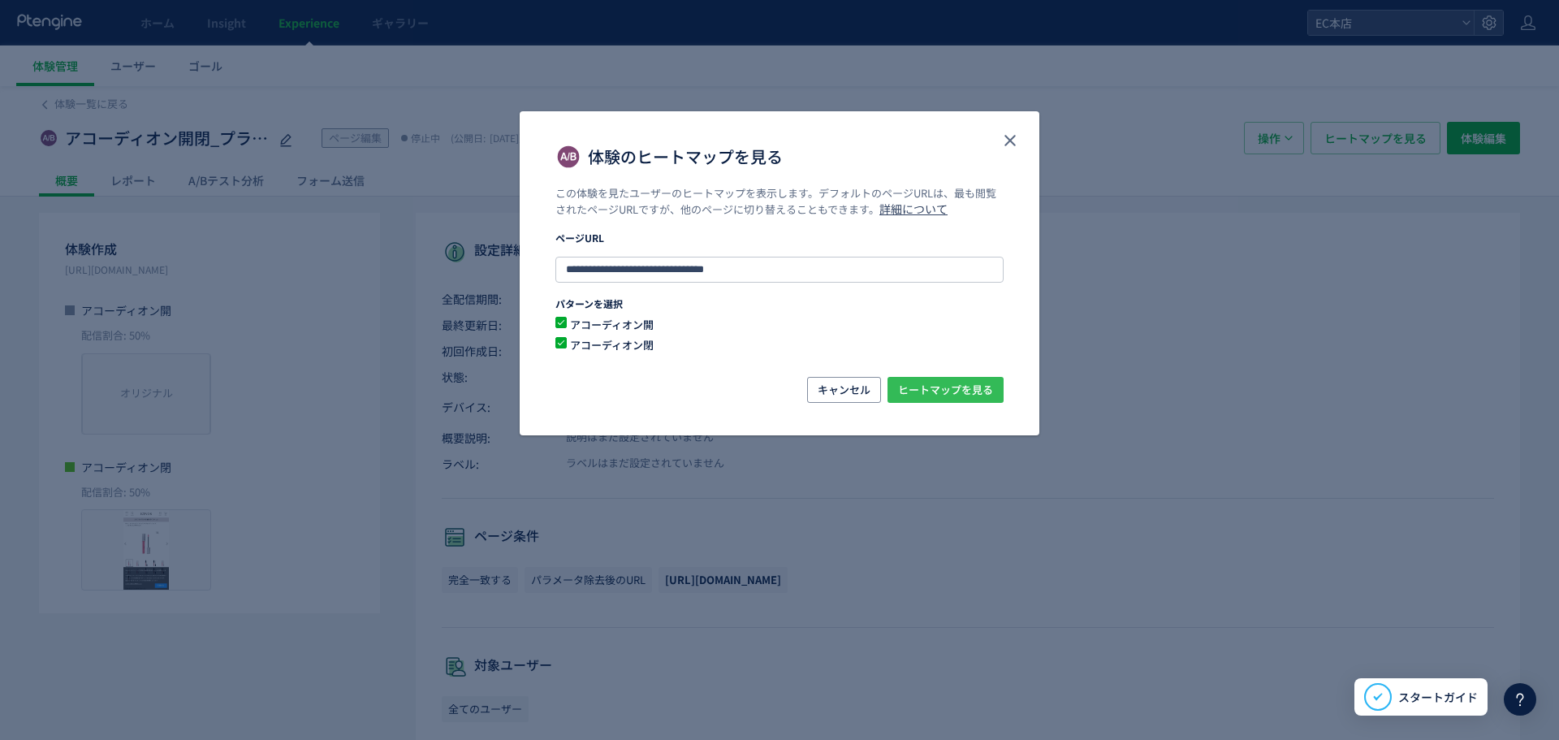
click at [978, 396] on span "ヒートマップを見る" at bounding box center [945, 390] width 95 height 26
click at [1016, 131] on icon "close" at bounding box center [1010, 140] width 19 height 19
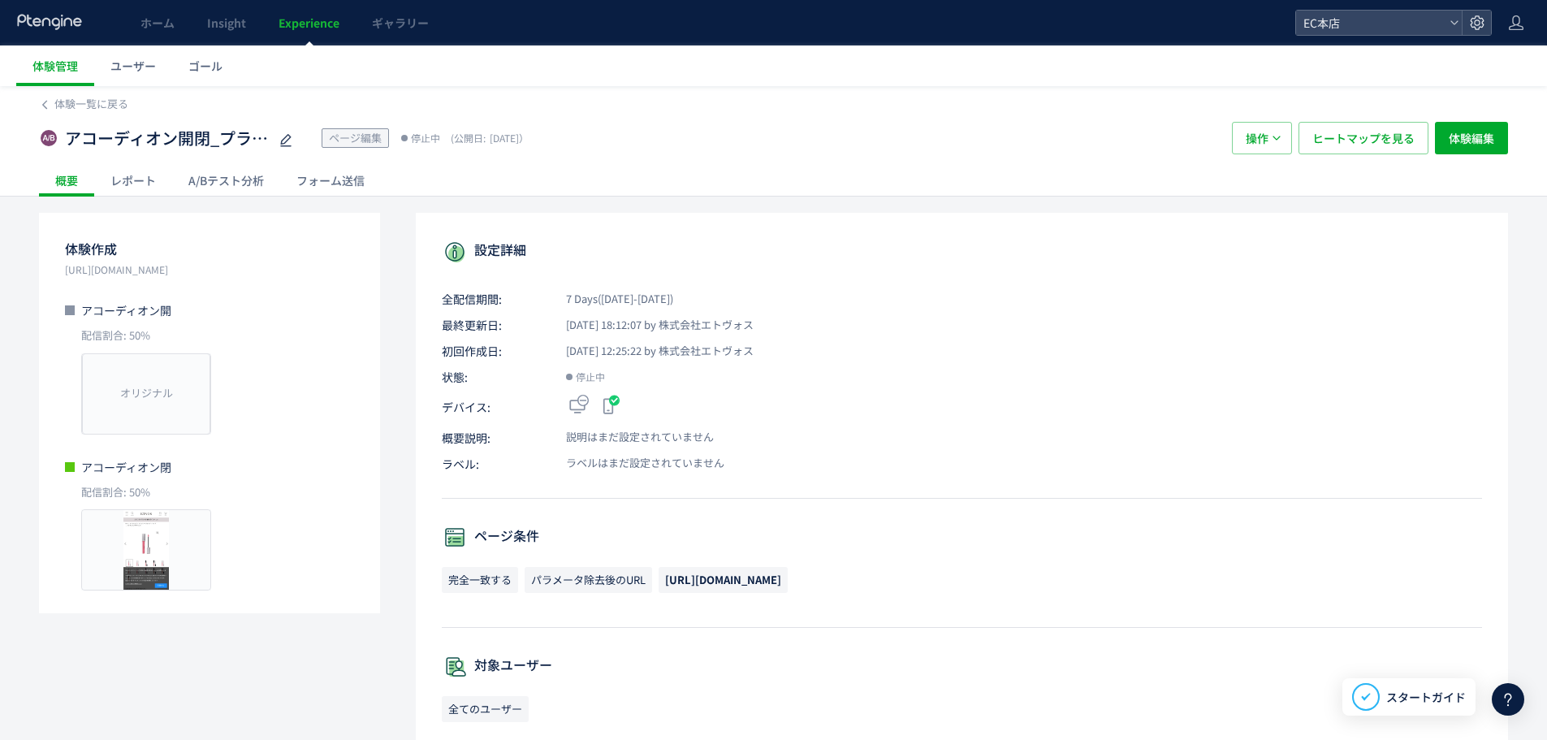
click at [319, 12] on link "Experience" at bounding box center [308, 22] width 93 height 45
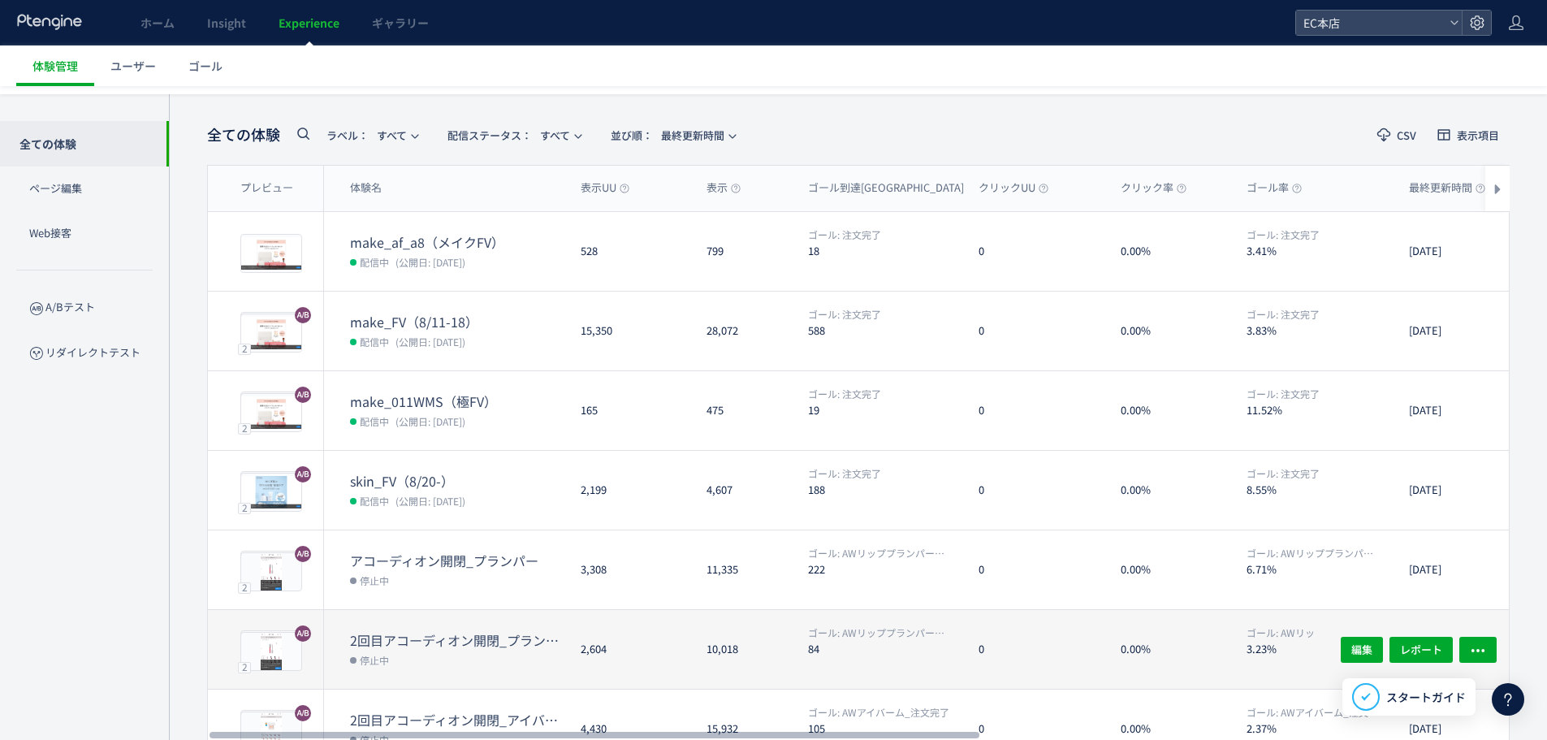
scroll to position [81, 0]
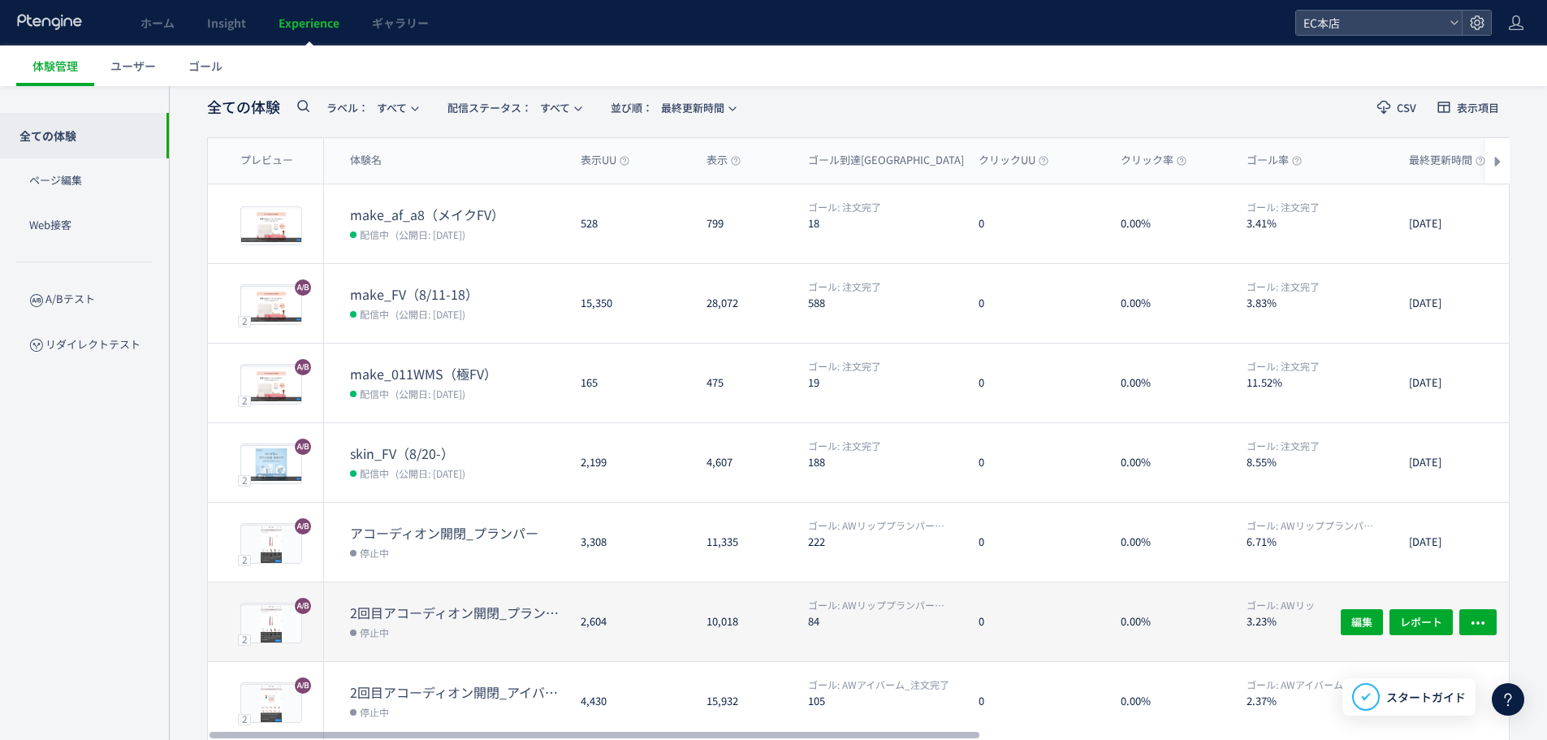
click at [481, 610] on dt "2回目アコーディオン開閉_プランパー(copy)" at bounding box center [459, 612] width 218 height 19
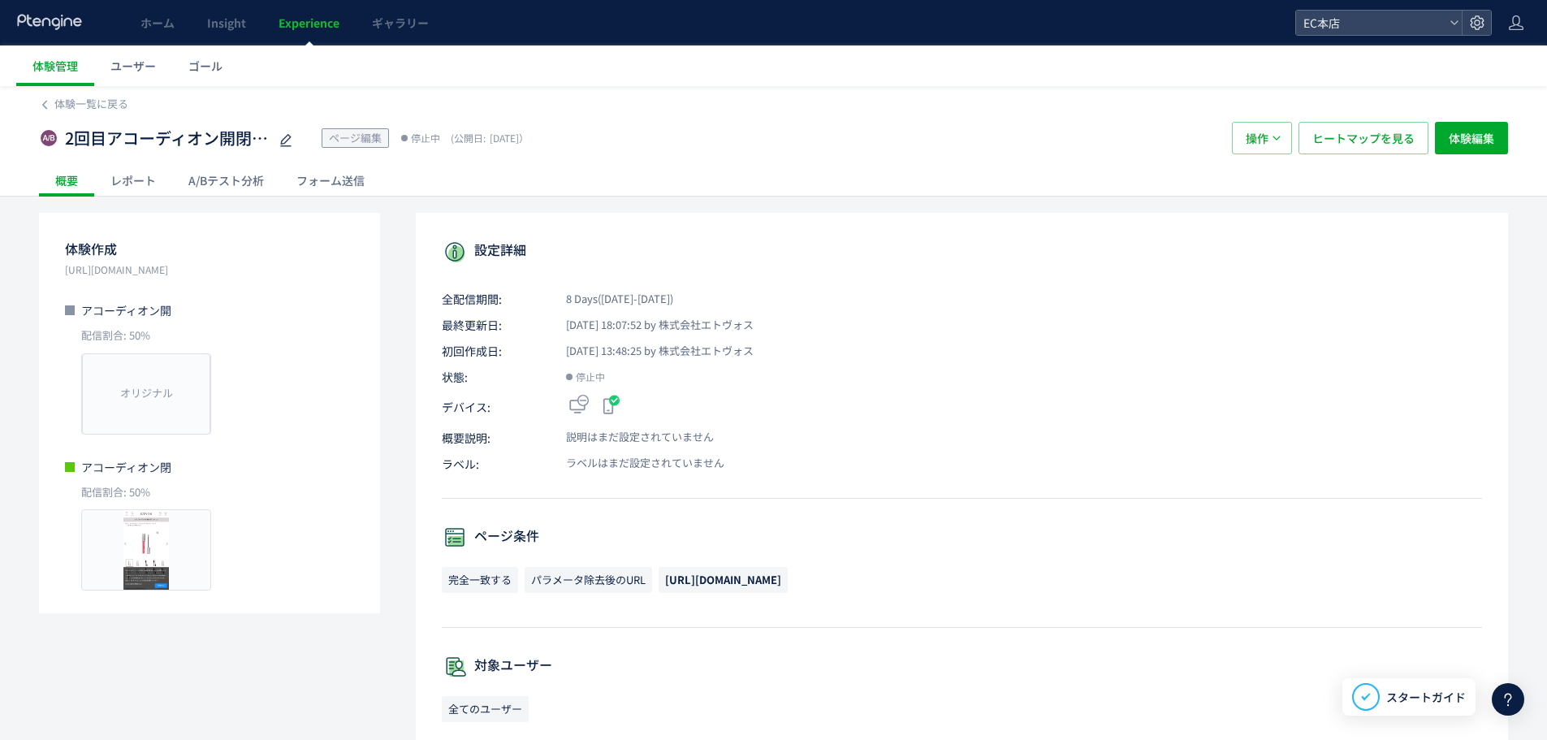
click at [238, 184] on div "A/Bテスト分析" at bounding box center [226, 180] width 108 height 32
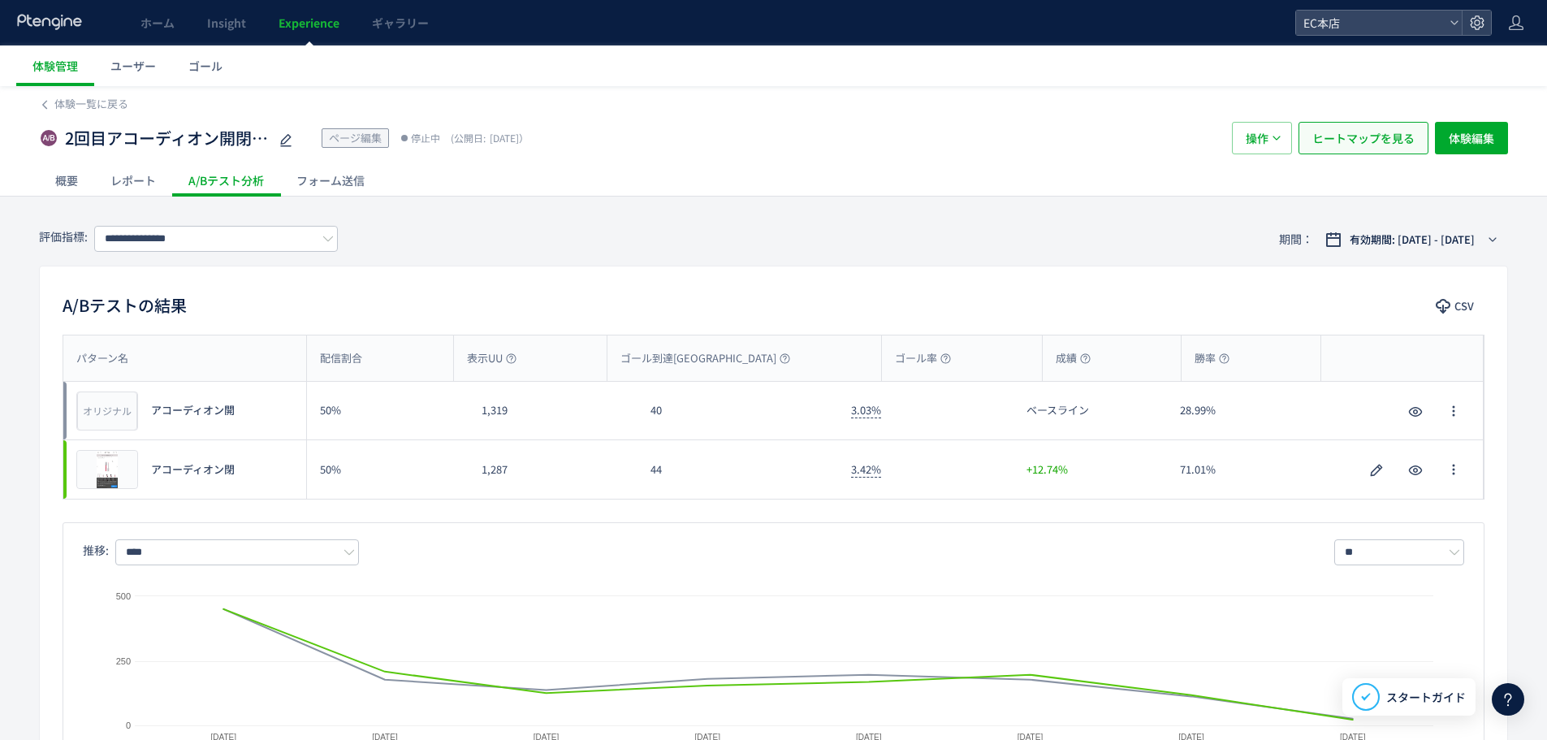
click at [1361, 139] on span "ヒートマップを見る" at bounding box center [1363, 138] width 102 height 32
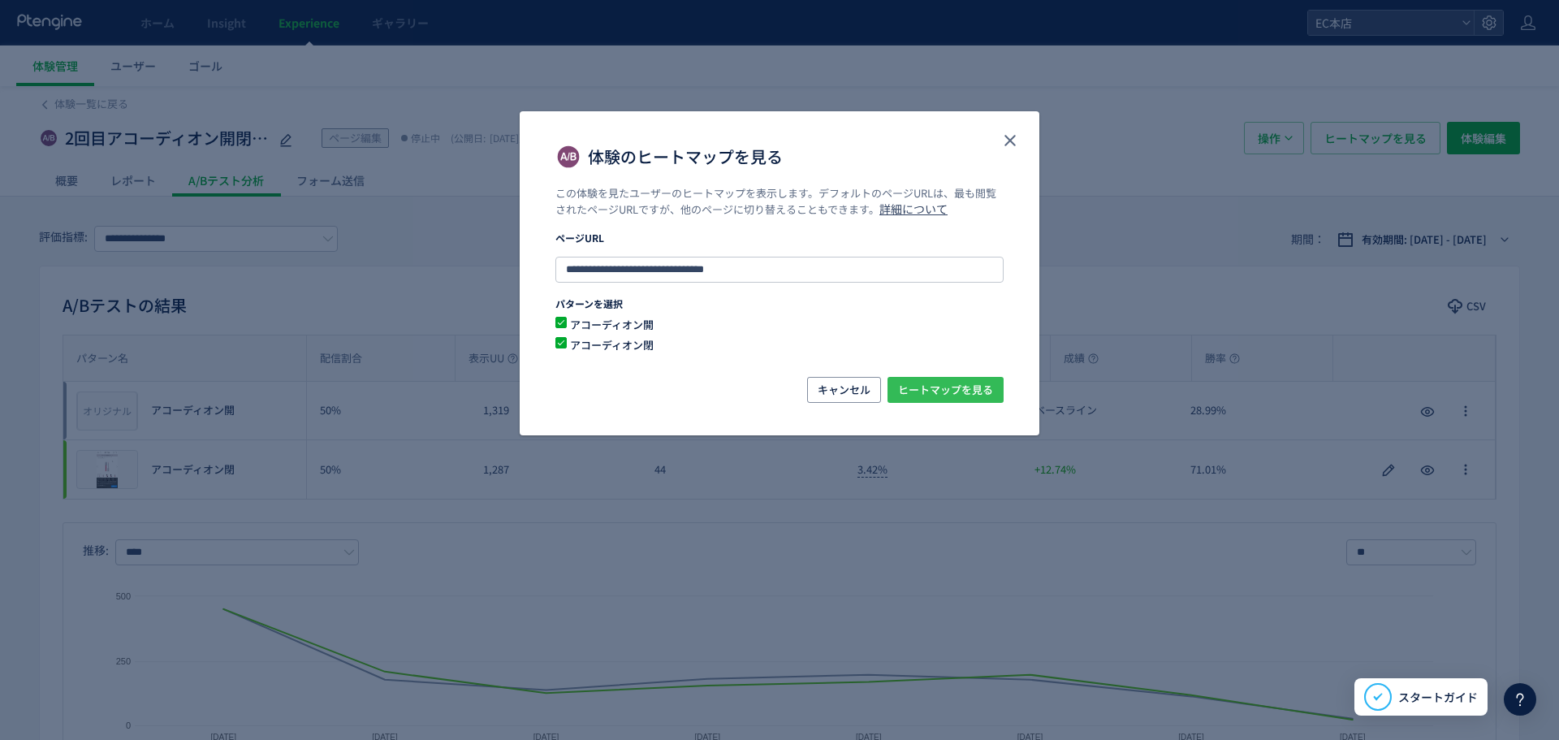
click at [926, 392] on span "ヒートマップを見る" at bounding box center [945, 390] width 95 height 26
